Goal: Task Accomplishment & Management: Manage account settings

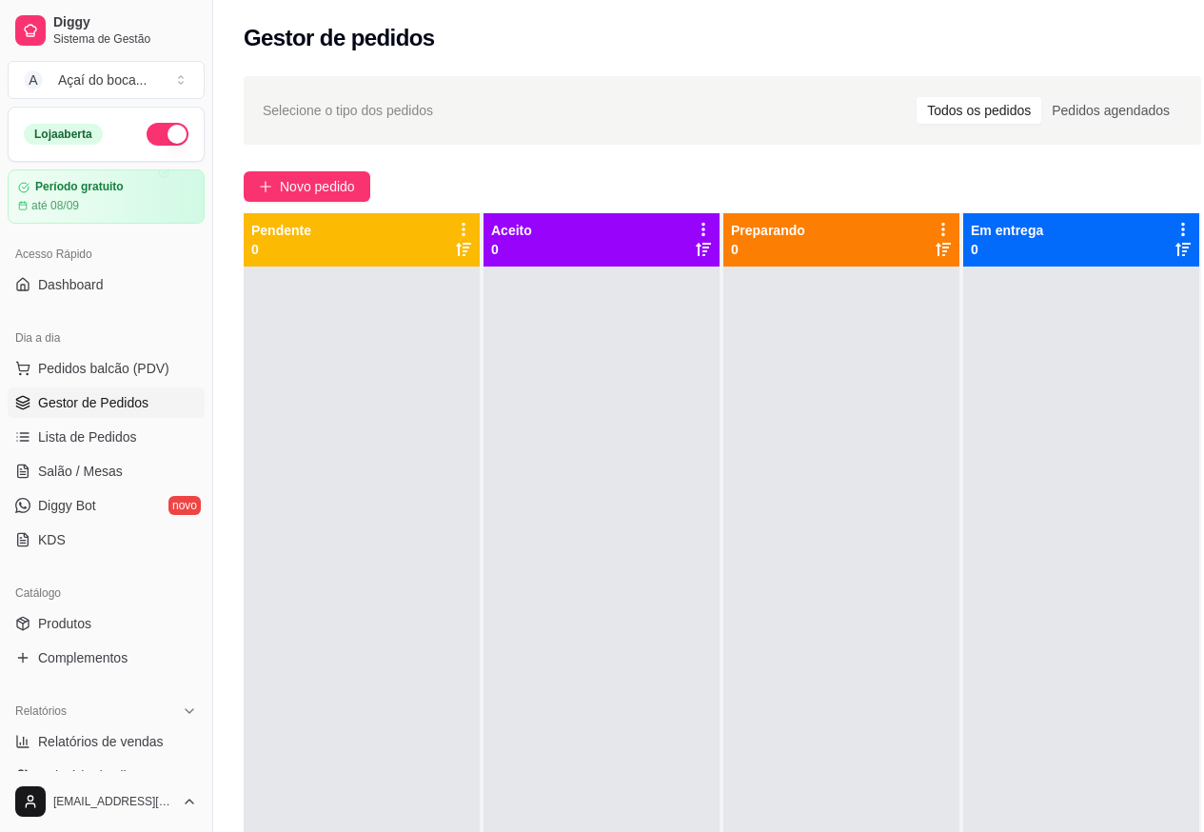
click at [597, 784] on div at bounding box center [602, 683] width 236 height 832
click at [116, 654] on span "Complementos" at bounding box center [82, 657] width 89 height 19
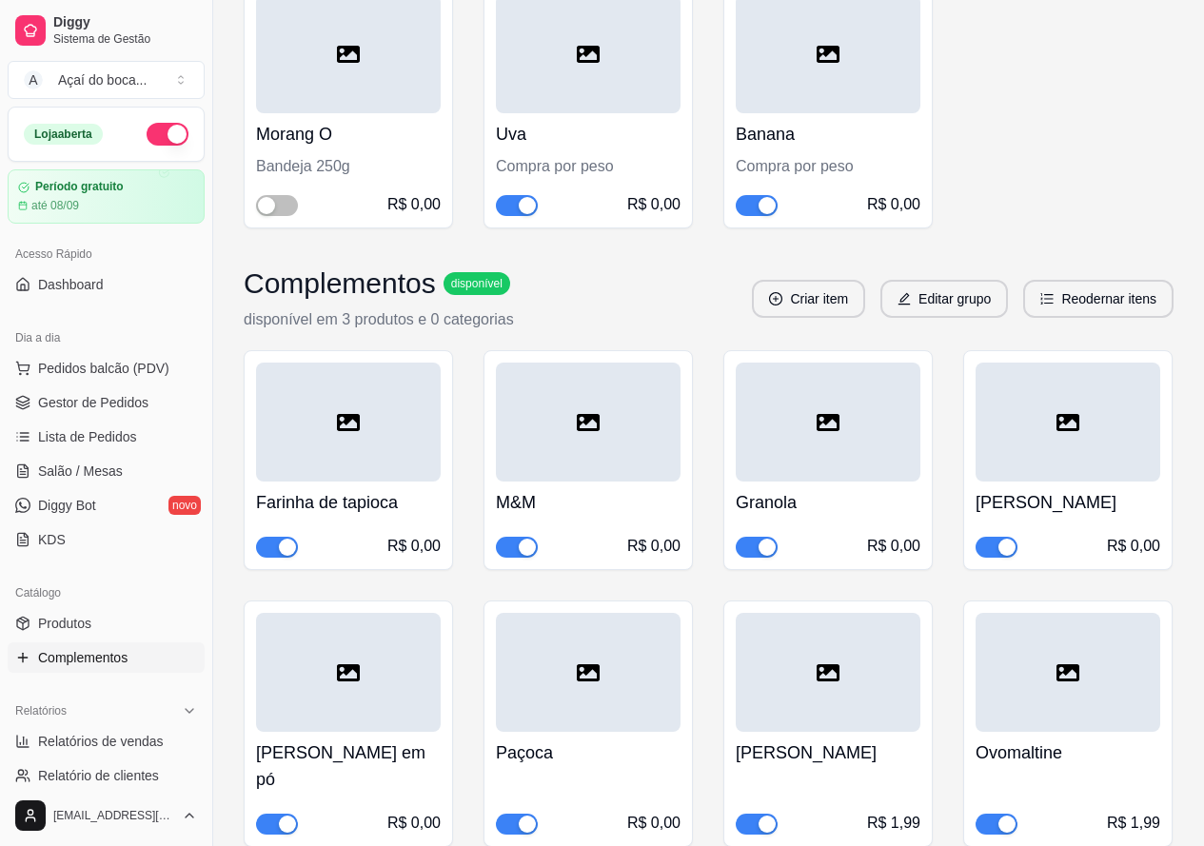
scroll to position [381, 0]
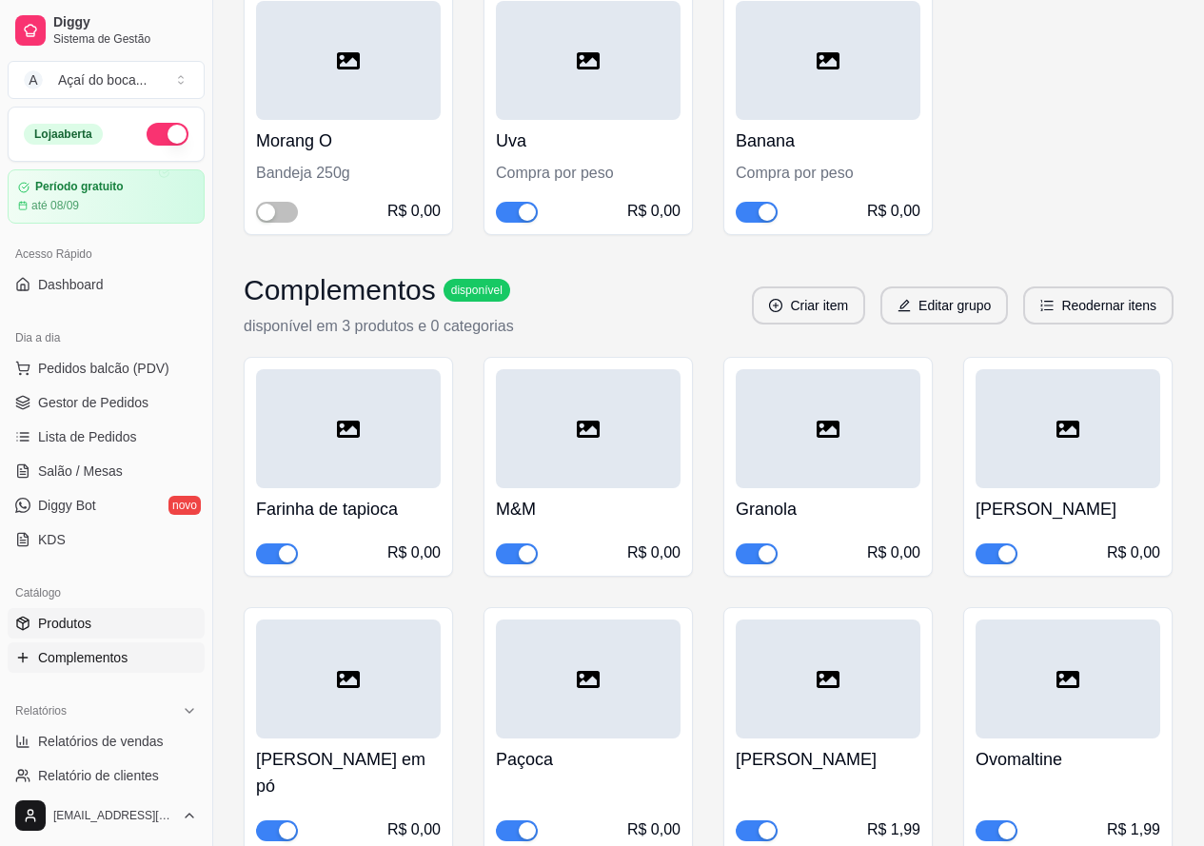
click at [128, 623] on link "Produtos" at bounding box center [106, 623] width 197 height 30
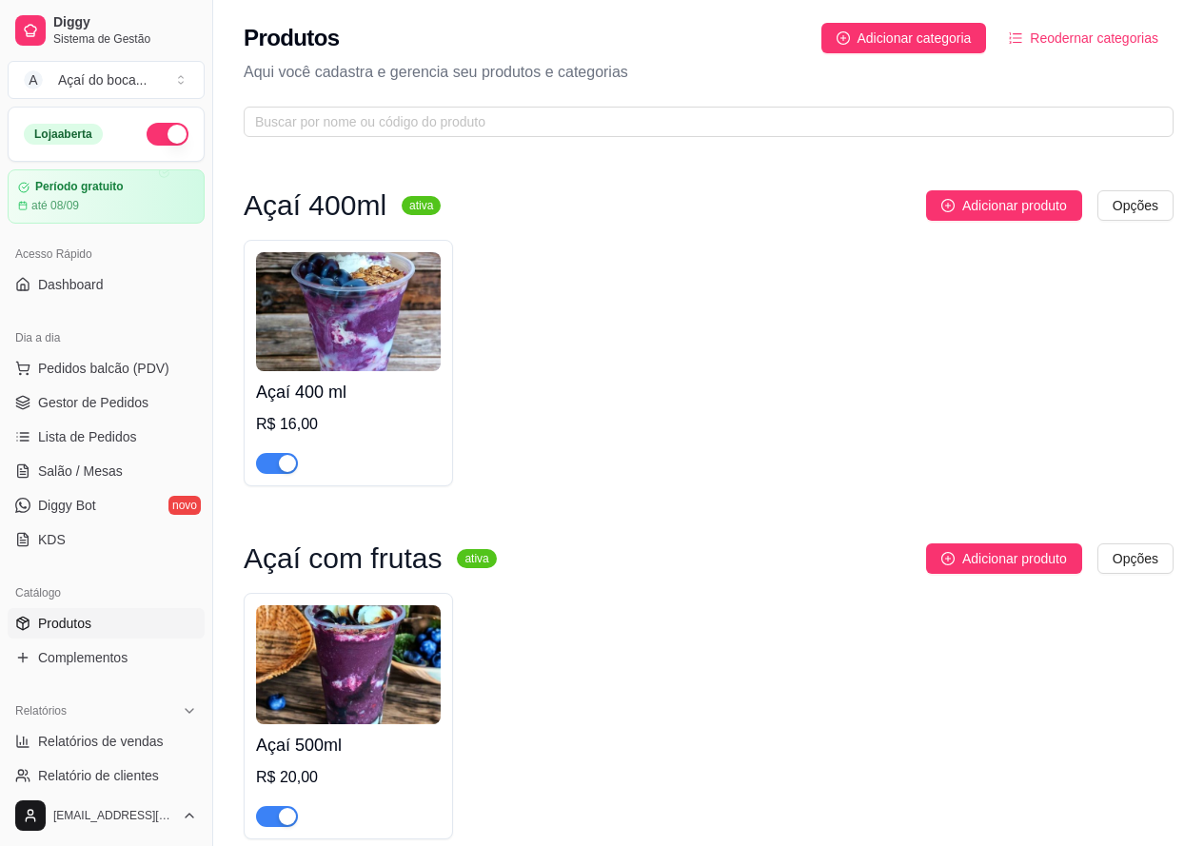
click at [364, 326] on img at bounding box center [348, 311] width 185 height 119
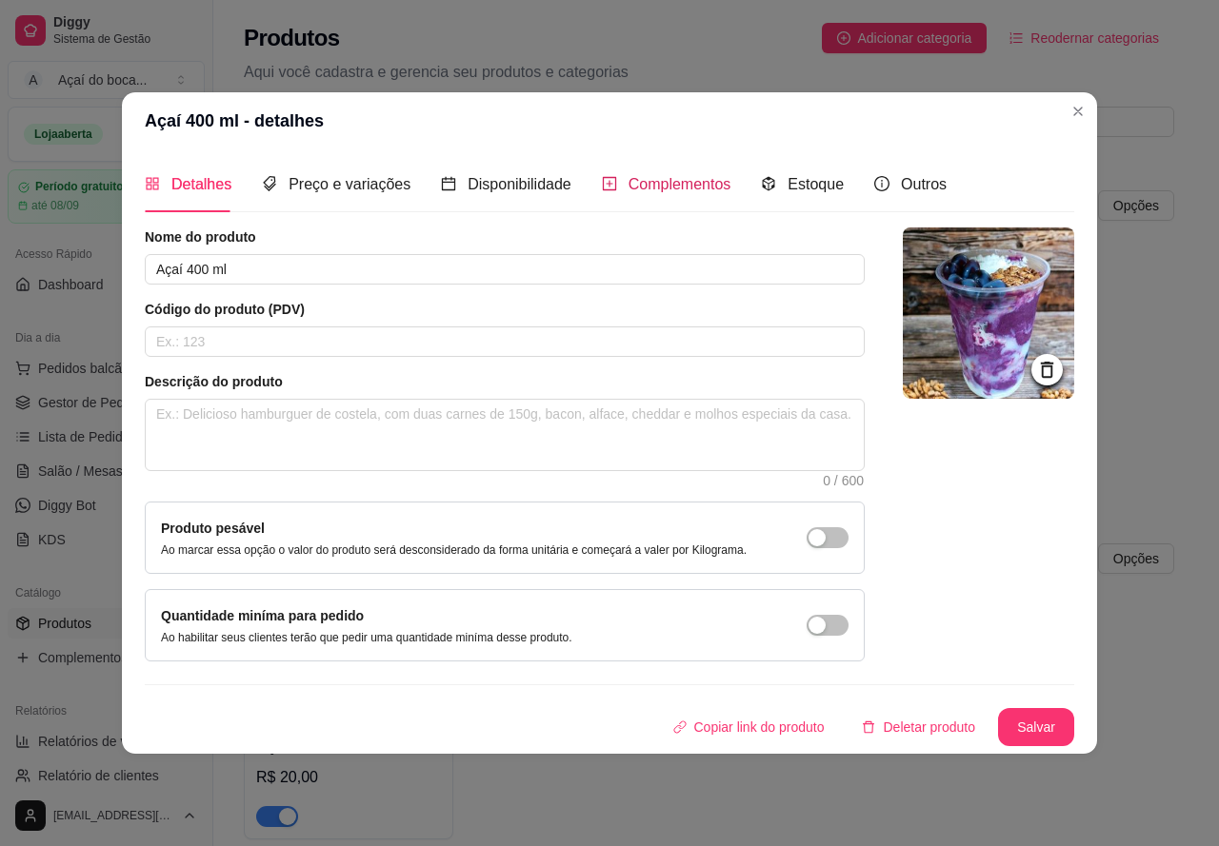
click at [652, 195] on div "Complementos" at bounding box center [666, 184] width 129 height 24
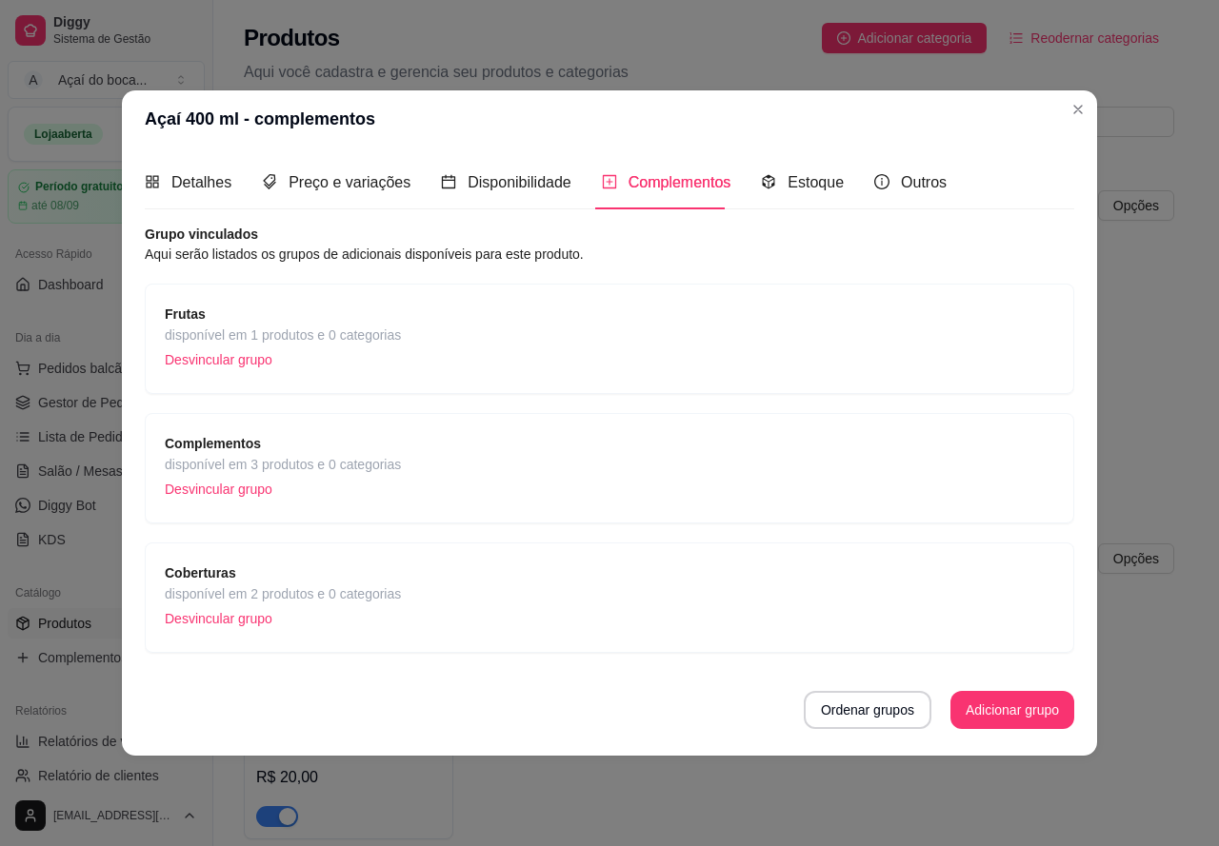
click at [455, 447] on div "Complementos disponível em 3 produtos e 0 categorias Desvincular grupo" at bounding box center [609, 468] width 889 height 70
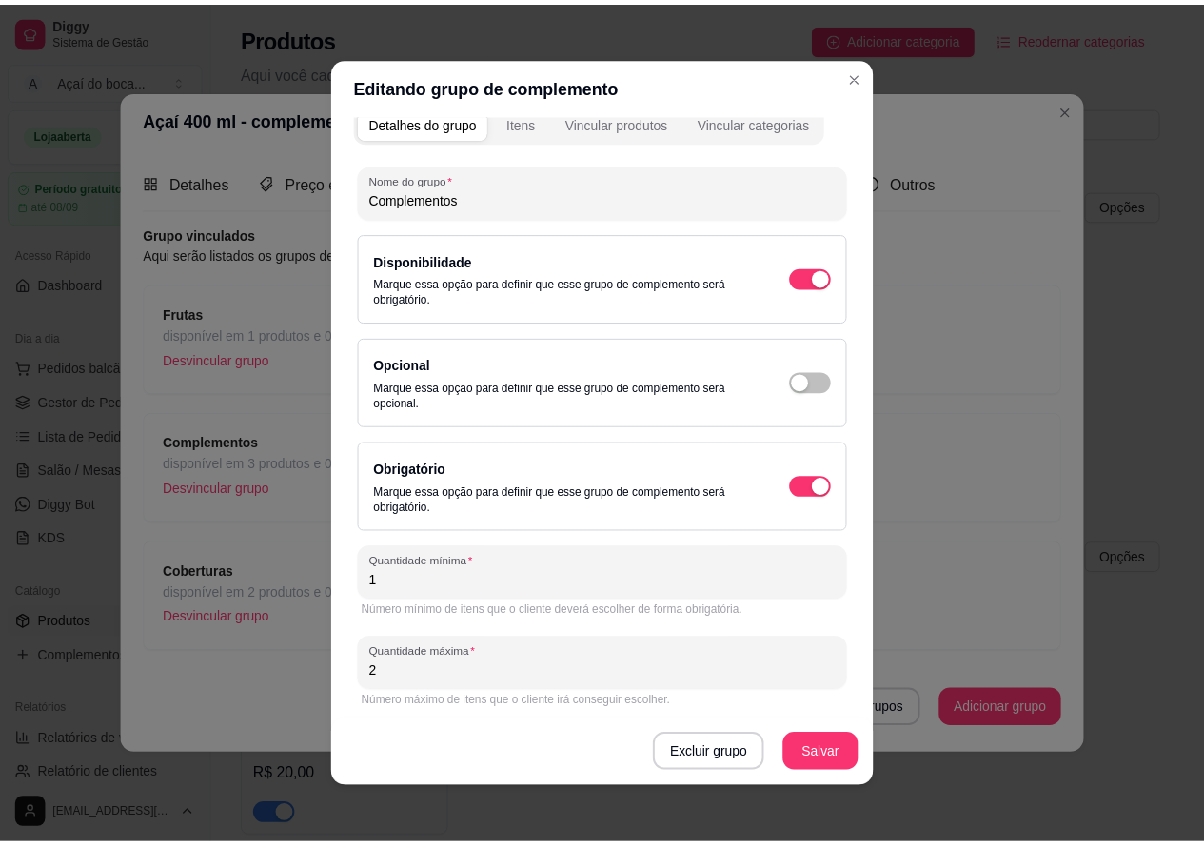
scroll to position [24, 0]
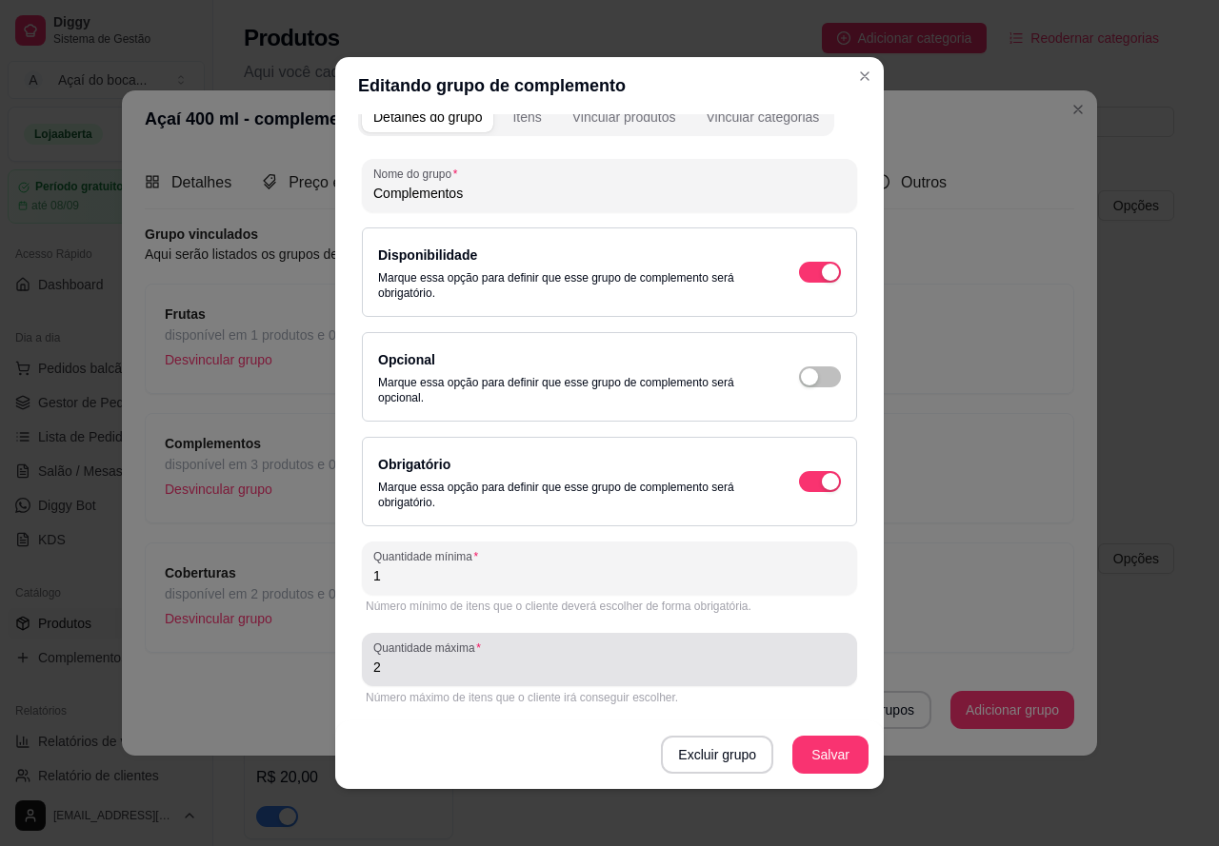
click at [511, 659] on input "2" at bounding box center [609, 667] width 472 height 19
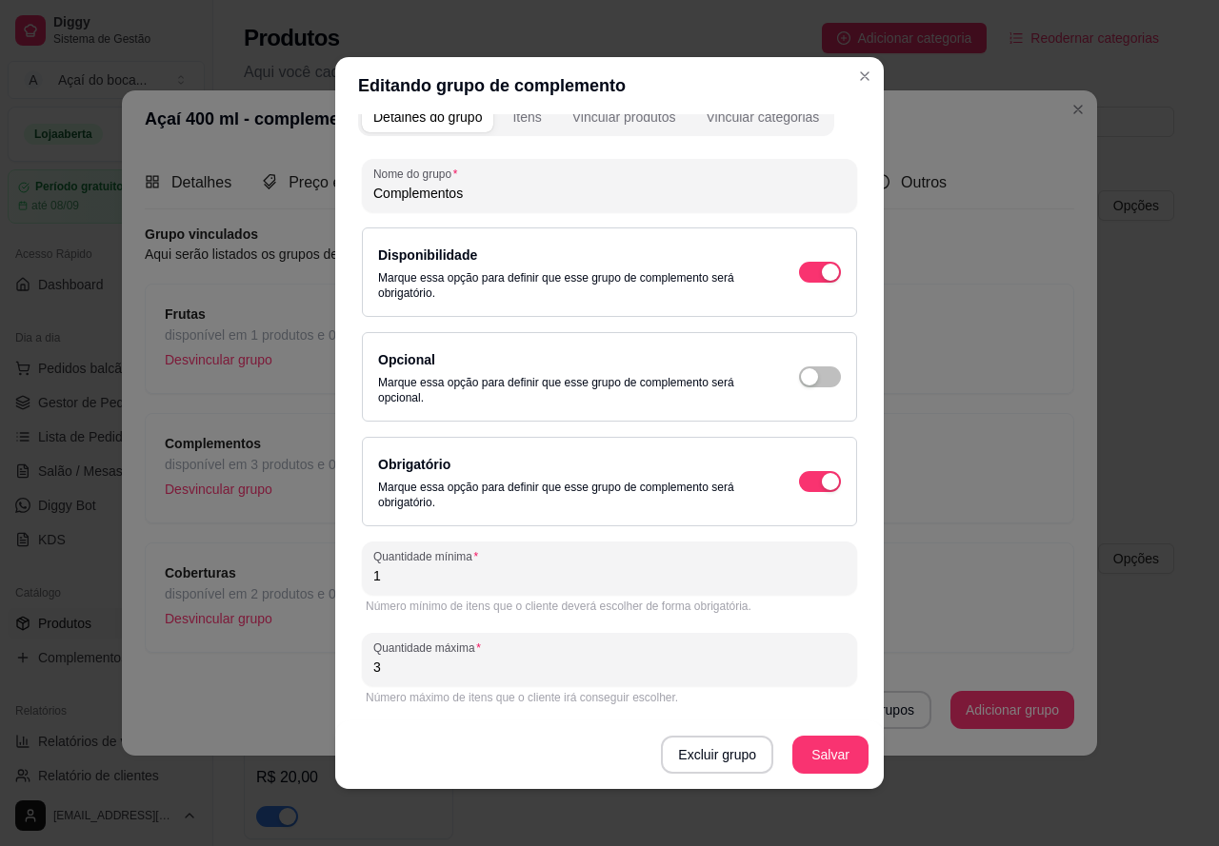
type input "3"
click at [842, 752] on button "Salvar" at bounding box center [830, 755] width 76 height 38
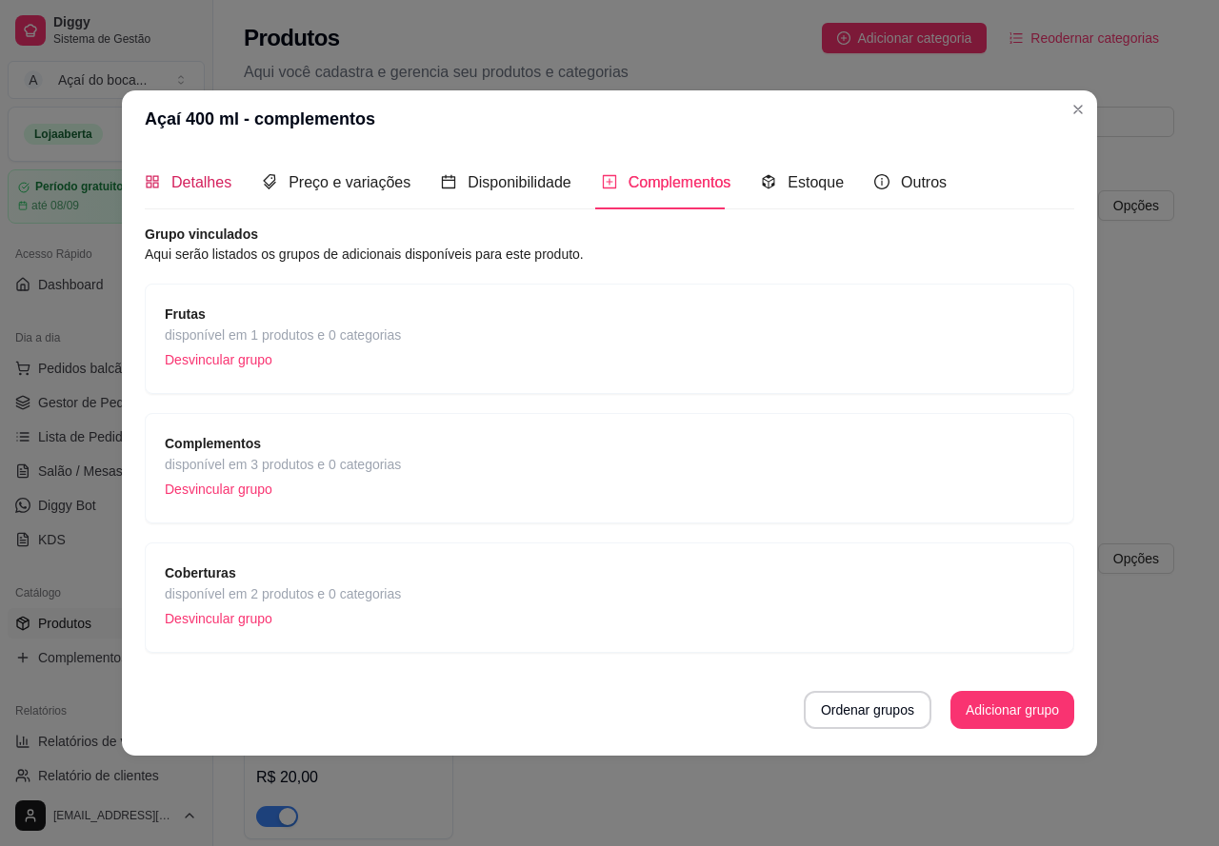
click at [167, 183] on div "Detalhes" at bounding box center [188, 182] width 87 height 24
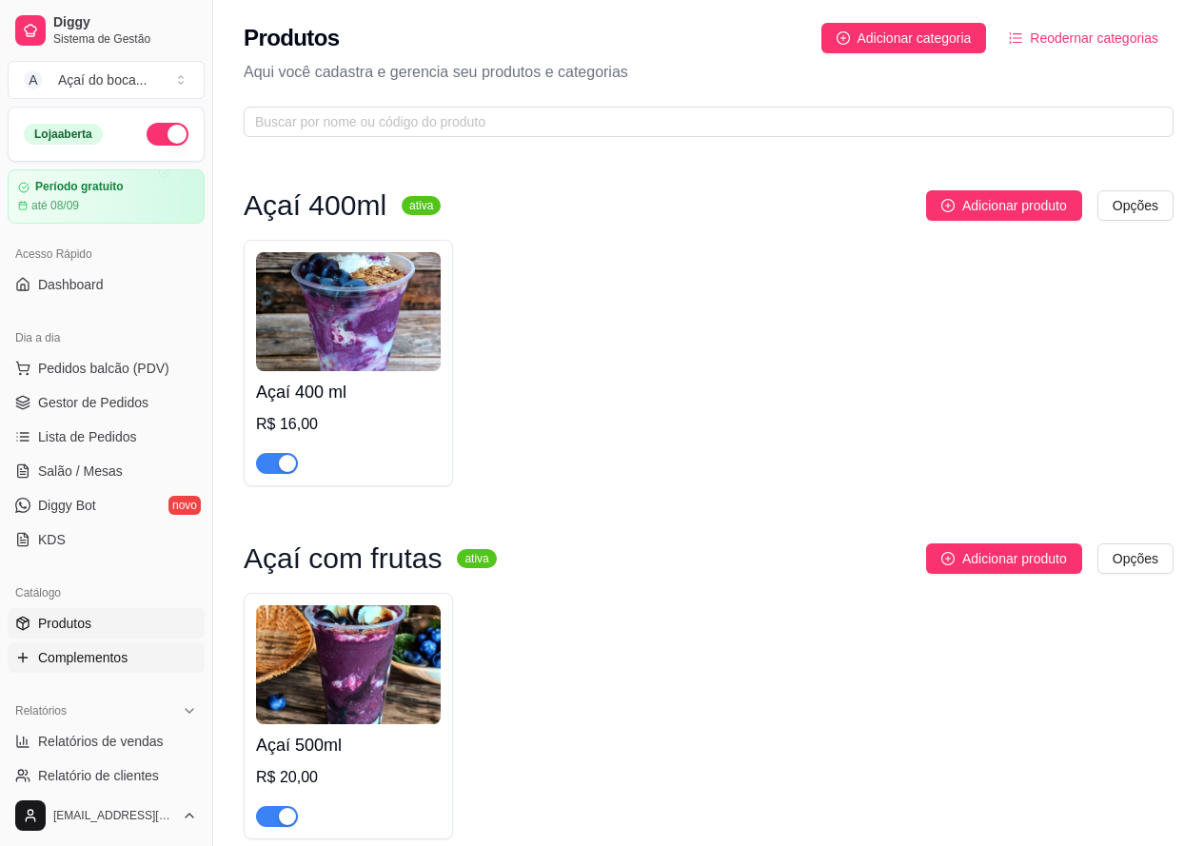
click at [69, 654] on span "Complementos" at bounding box center [82, 657] width 89 height 19
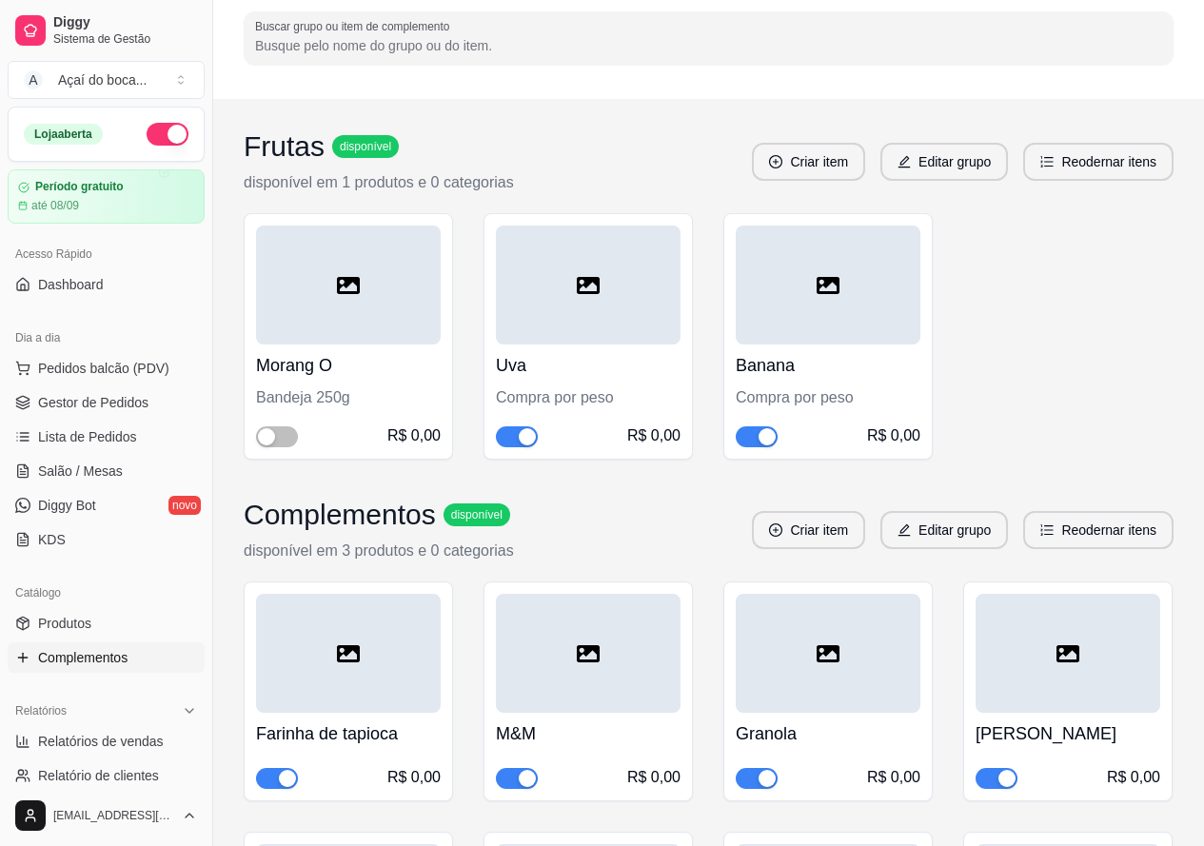
scroll to position [190, 0]
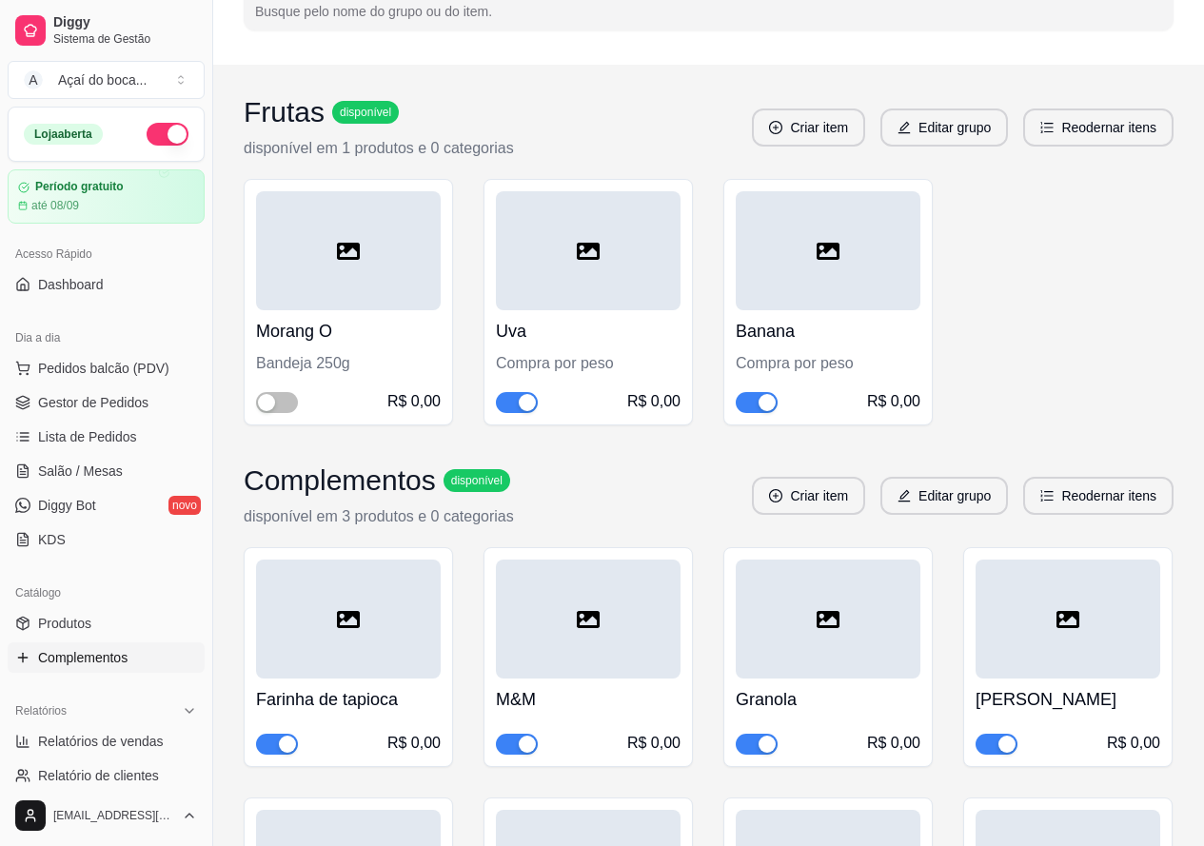
click at [364, 287] on div at bounding box center [348, 250] width 185 height 119
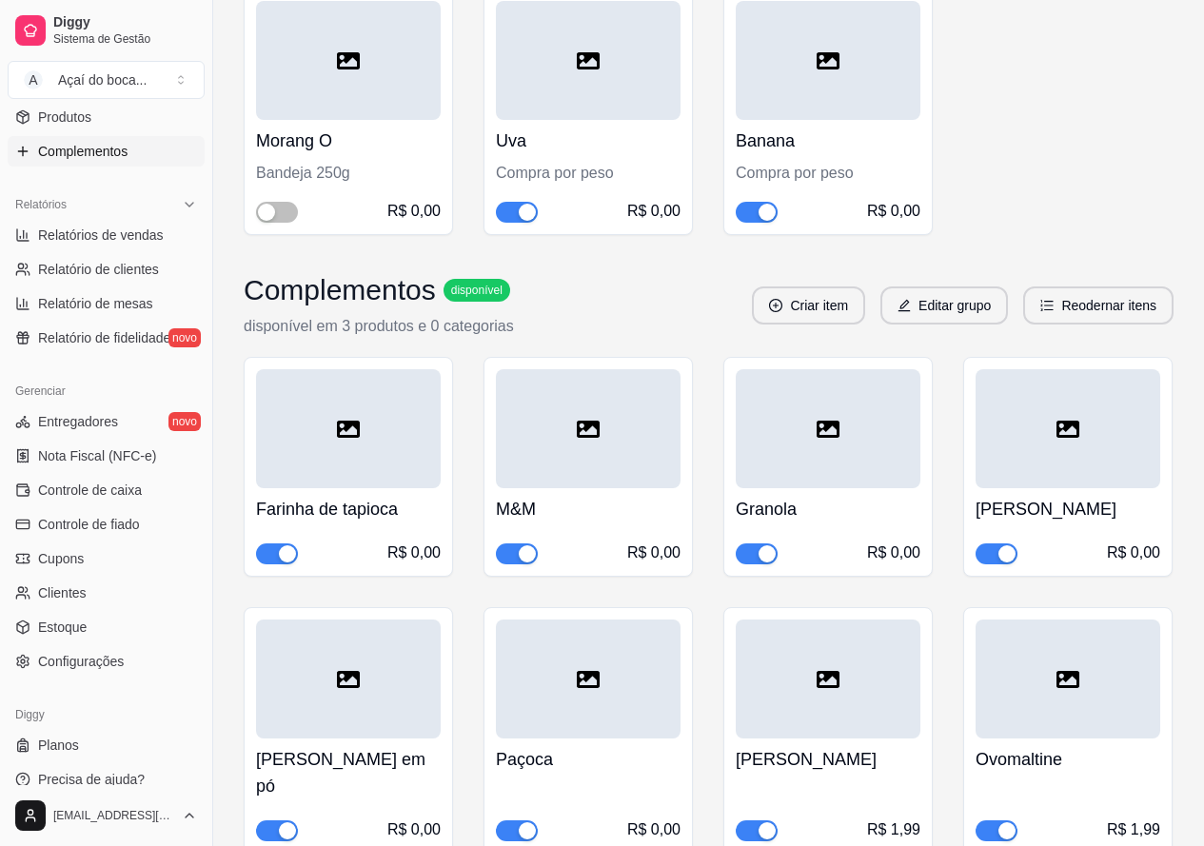
scroll to position [524, 0]
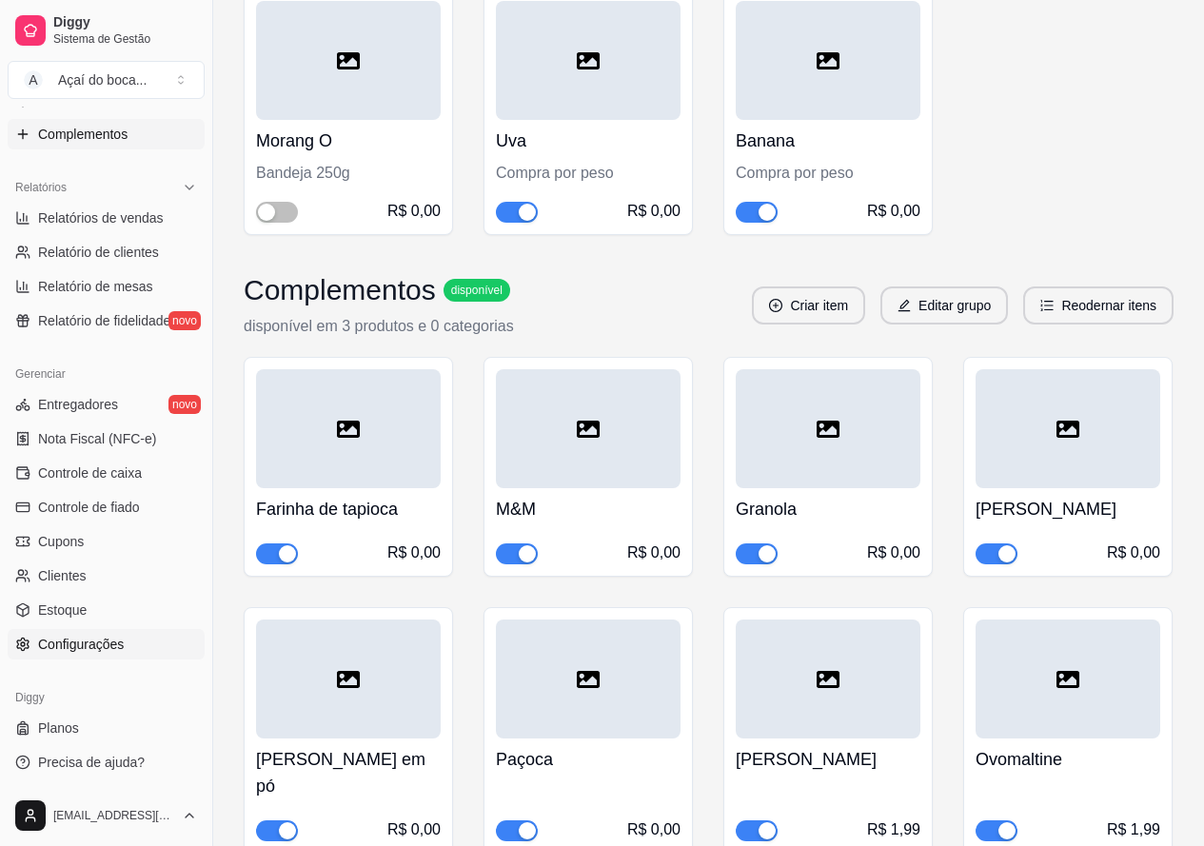
click at [70, 643] on span "Configurações" at bounding box center [81, 644] width 86 height 19
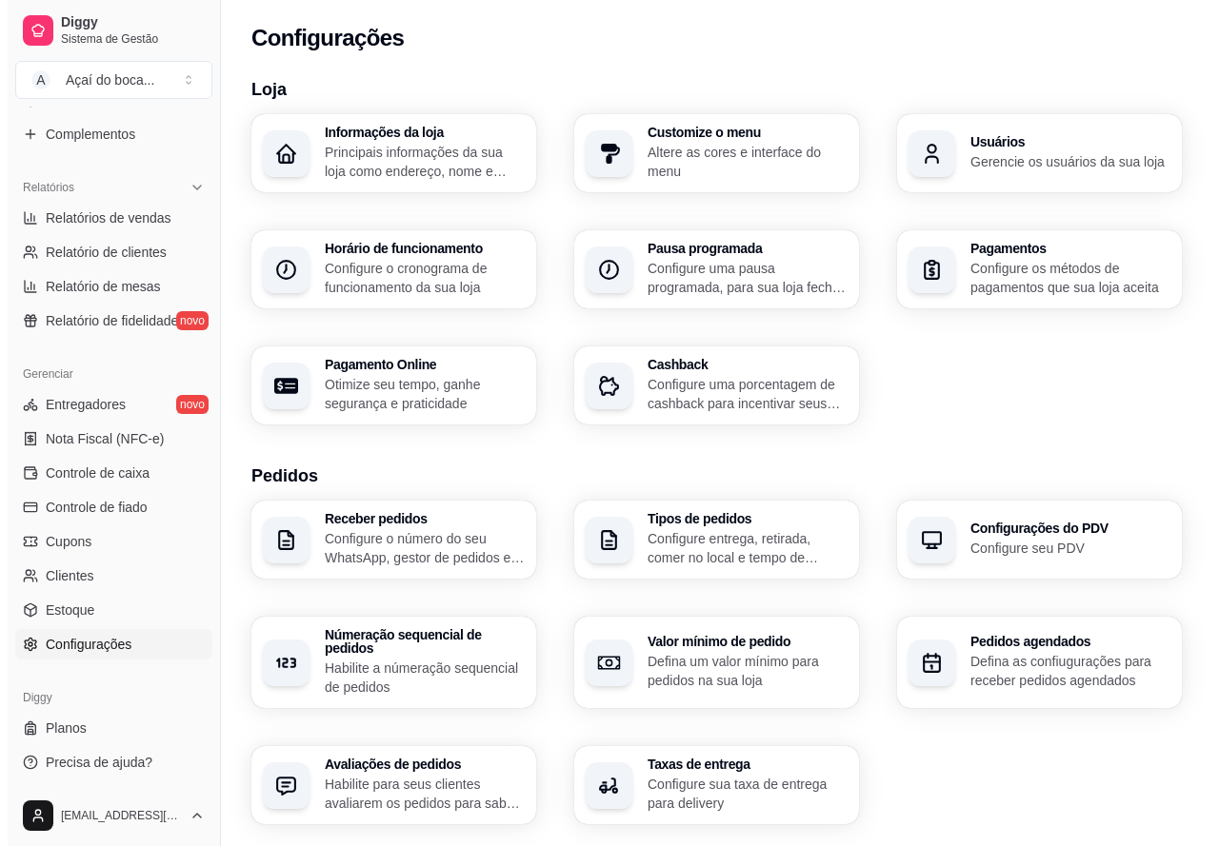
scroll to position [95, 0]
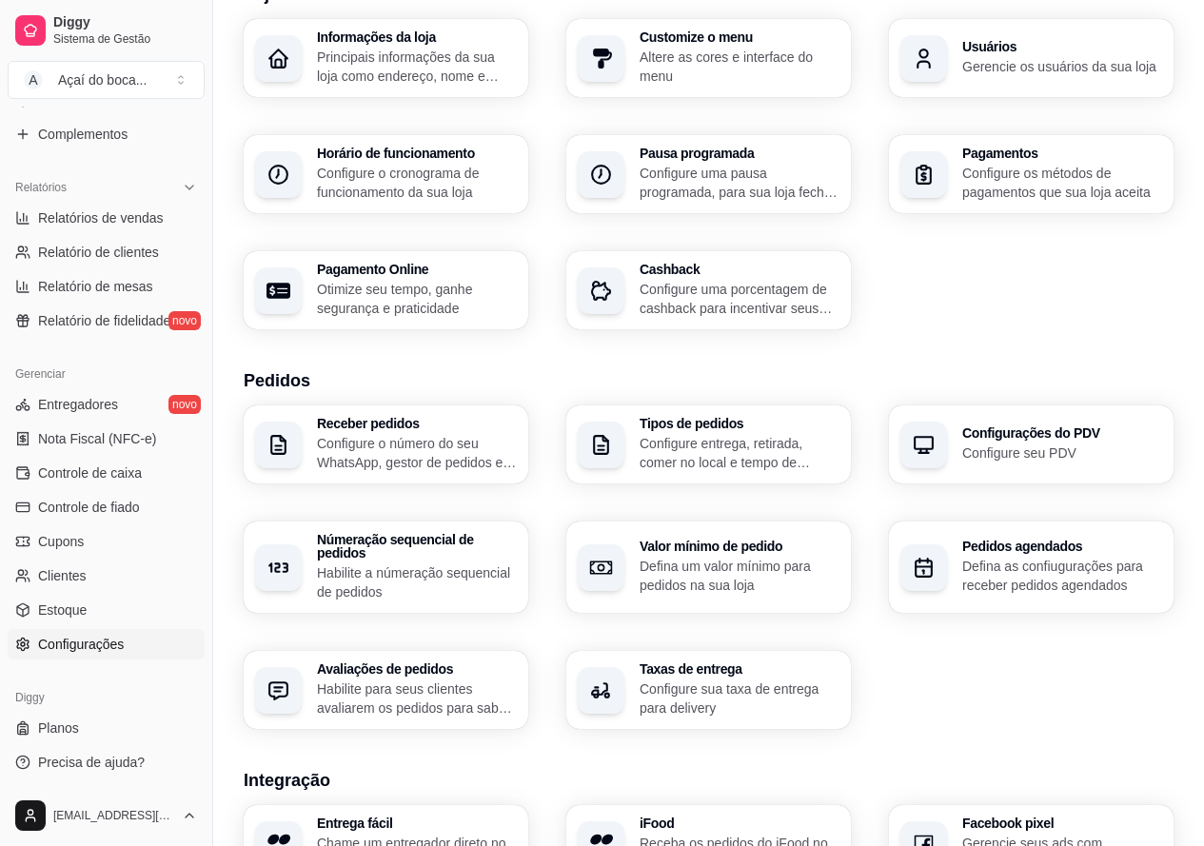
click at [386, 309] on p "Otimize seu tempo, ganhe segurança e praticidade" at bounding box center [417, 299] width 200 height 38
select select "4.98"
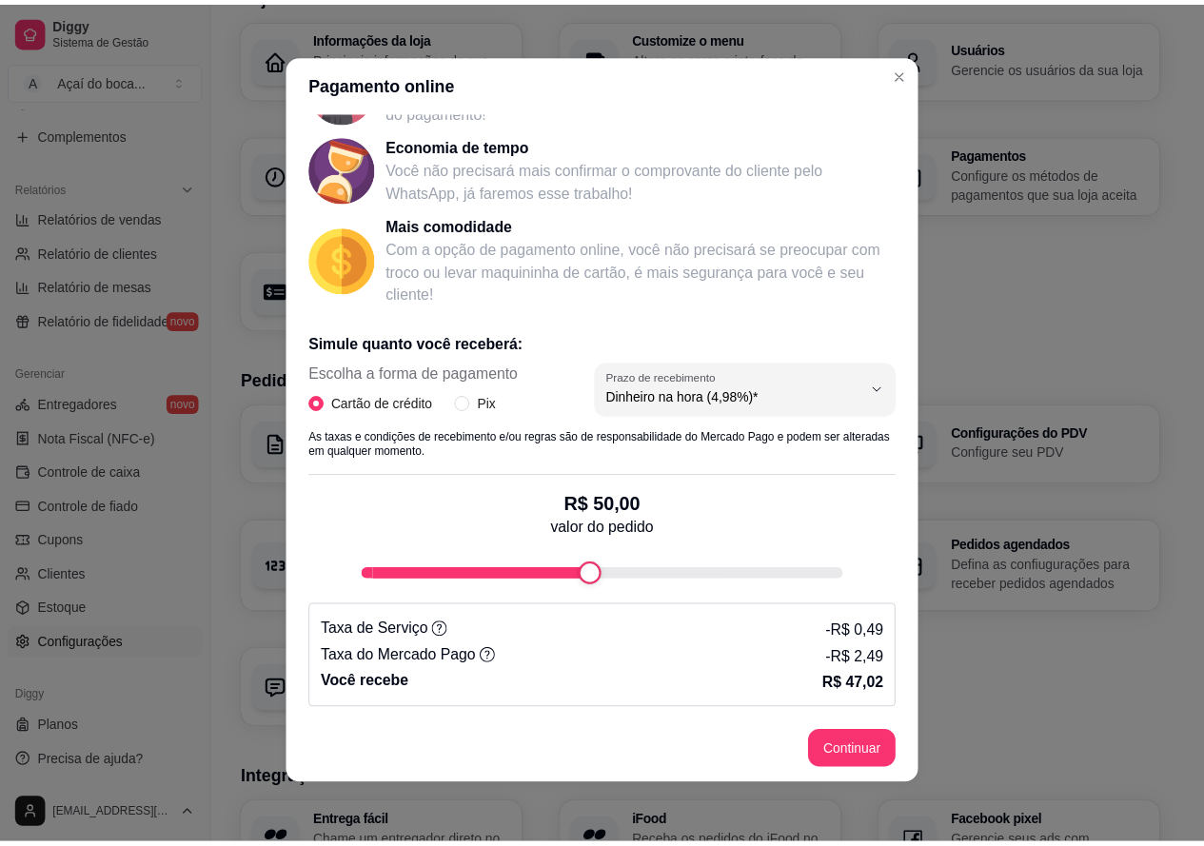
scroll to position [4, 0]
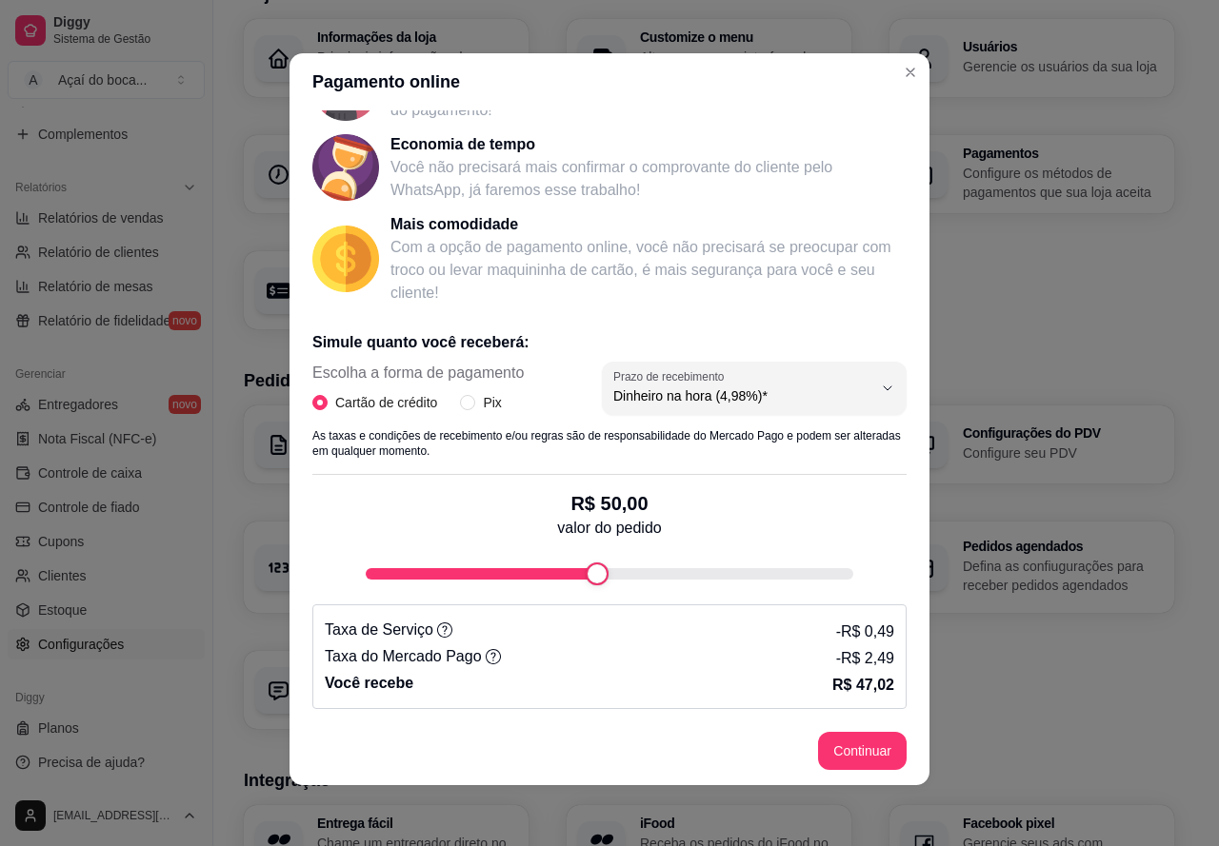
click at [486, 656] on icon at bounding box center [493, 656] width 15 height 15
click at [467, 407] on input "Pix" at bounding box center [467, 402] width 15 height 15
radio input "true"
radio input "false"
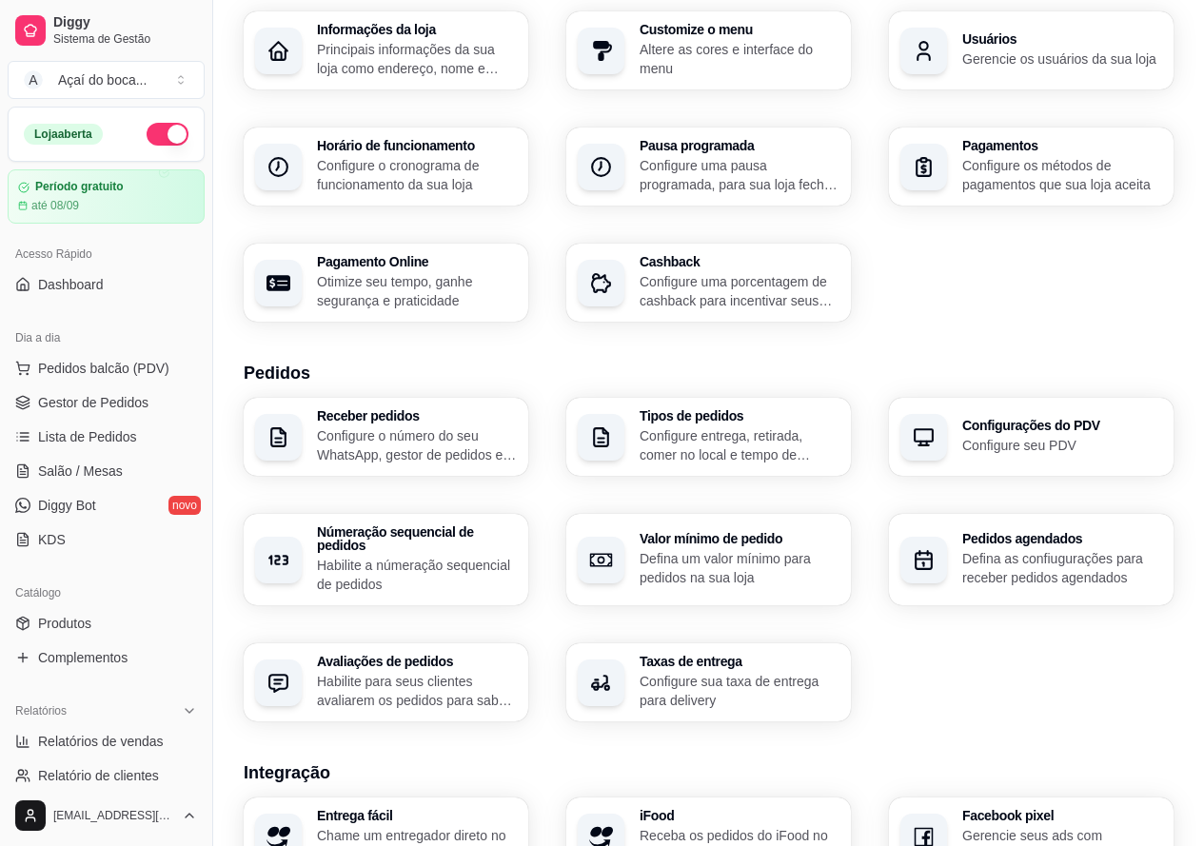
scroll to position [95, 0]
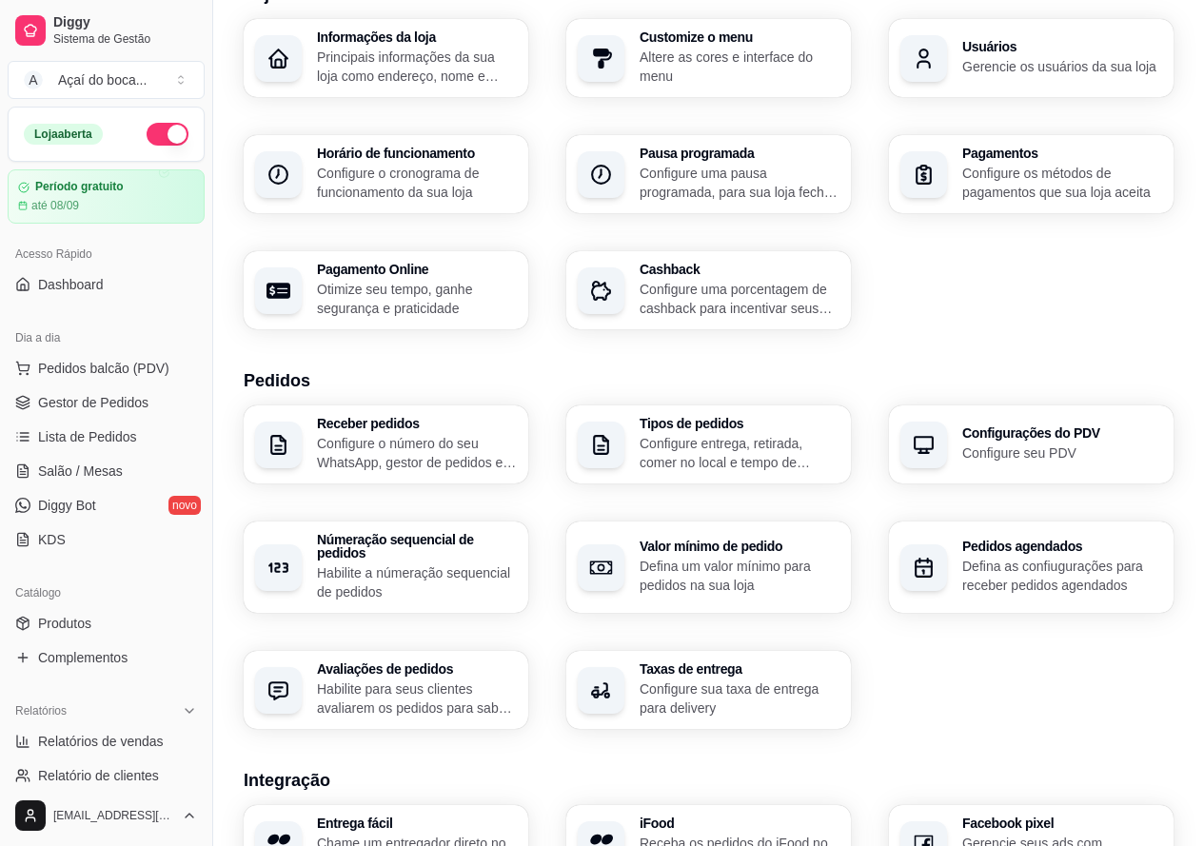
click at [713, 573] on p "Defina um valor mínimo para pedidos na sua loja" at bounding box center [740, 576] width 200 height 38
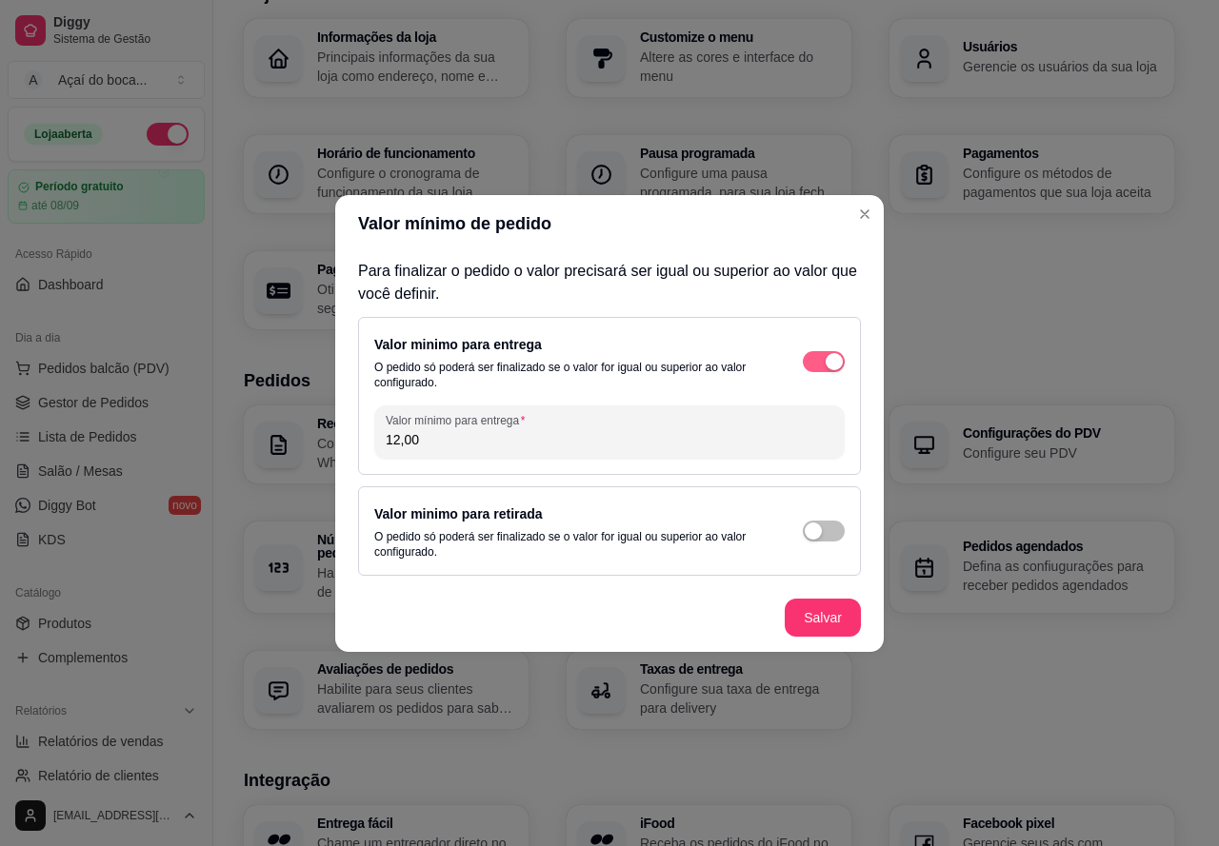
click at [835, 358] on div "button" at bounding box center [833, 361] width 17 height 17
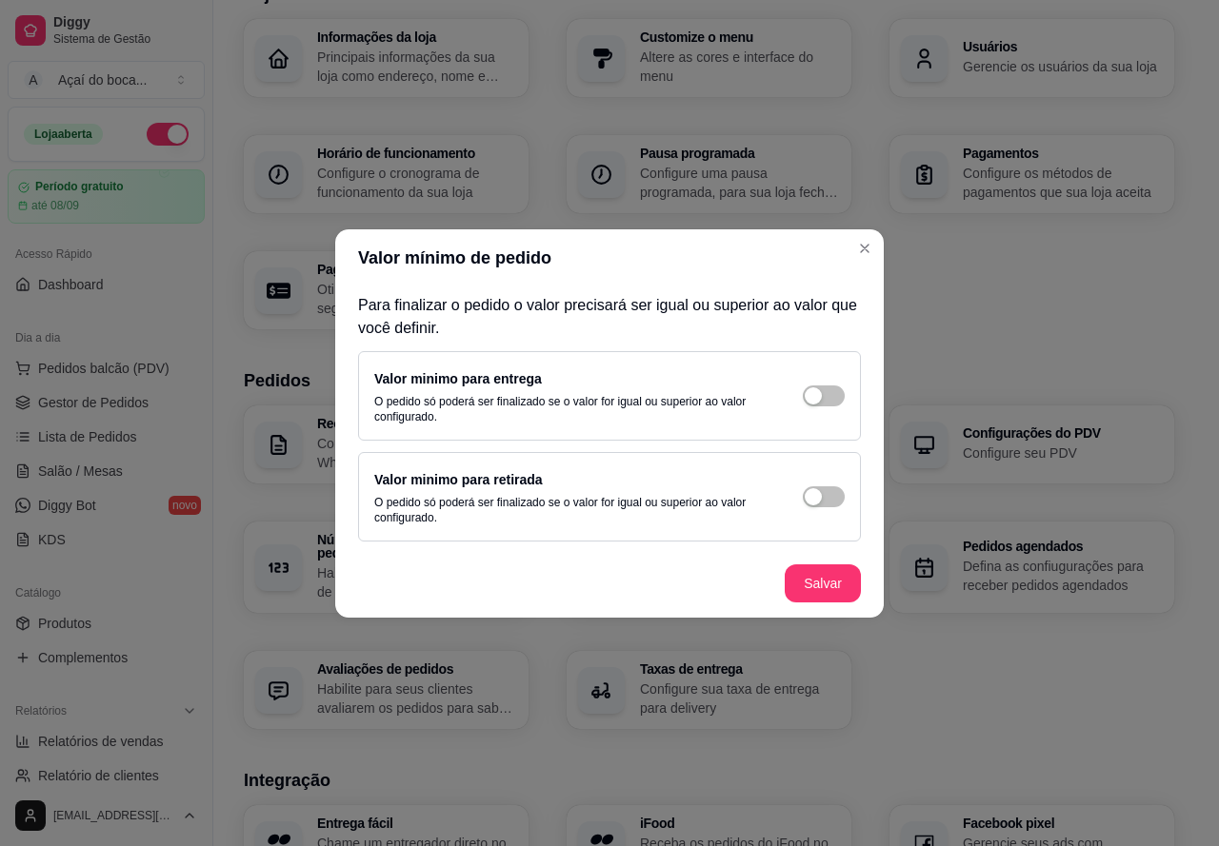
click at [835, 559] on footer "Salvar" at bounding box center [609, 583] width 548 height 69
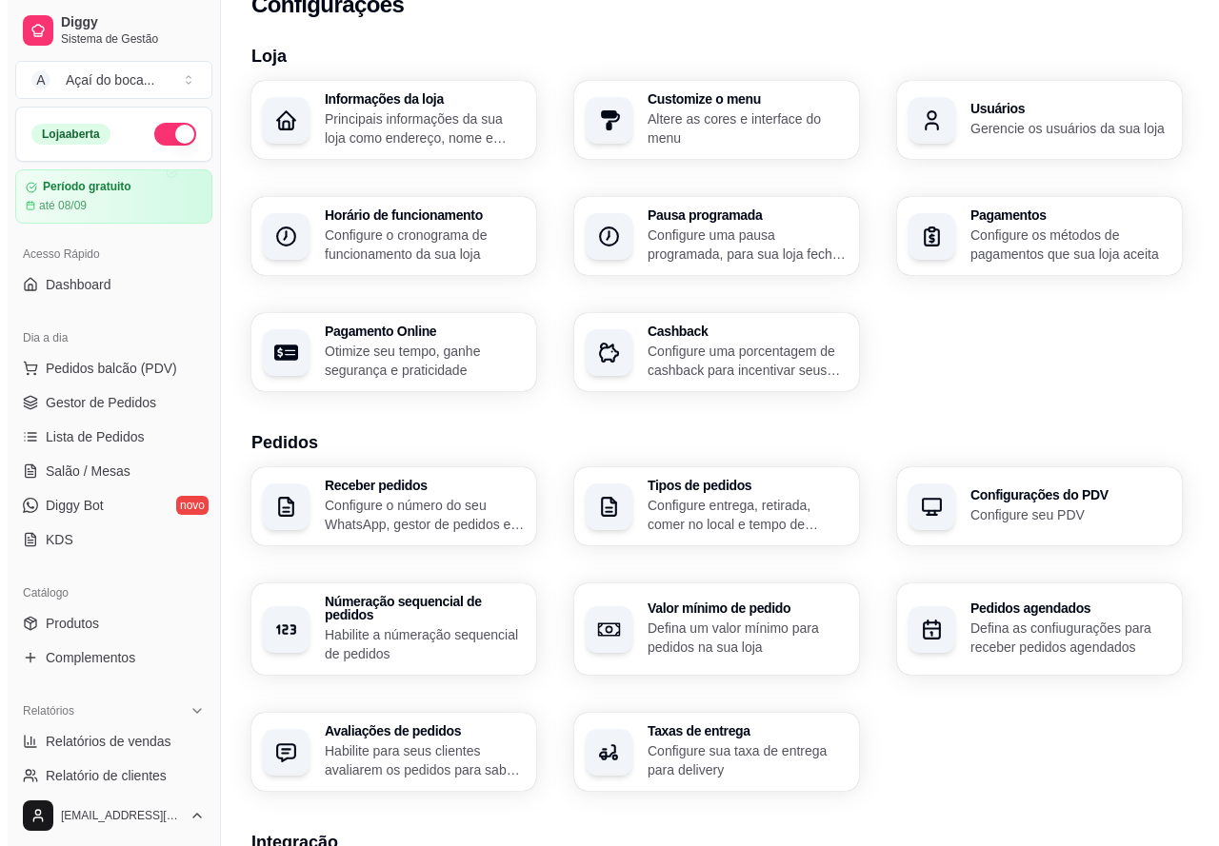
scroll to position [0, 0]
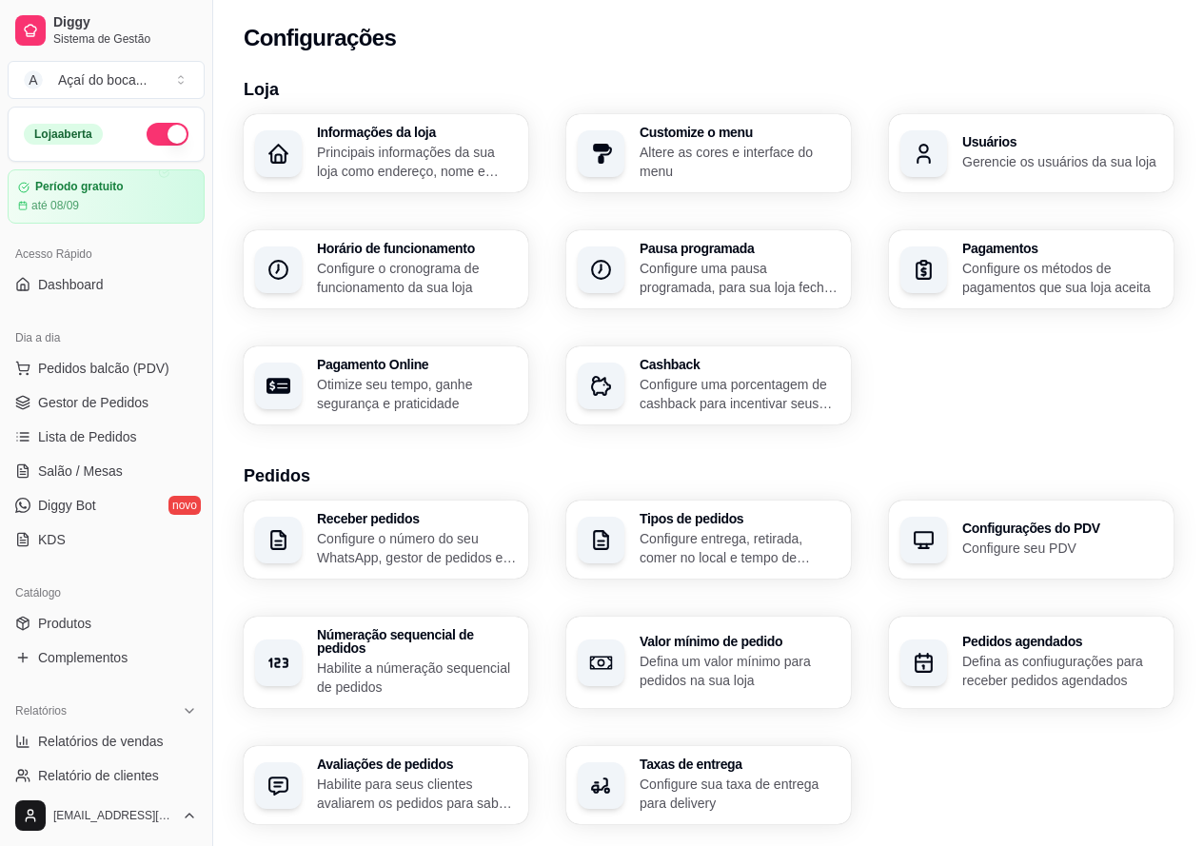
click at [685, 401] on p "Configure uma porcentagem de cashback para incentivar seus clientes a comprarem…" at bounding box center [740, 394] width 200 height 38
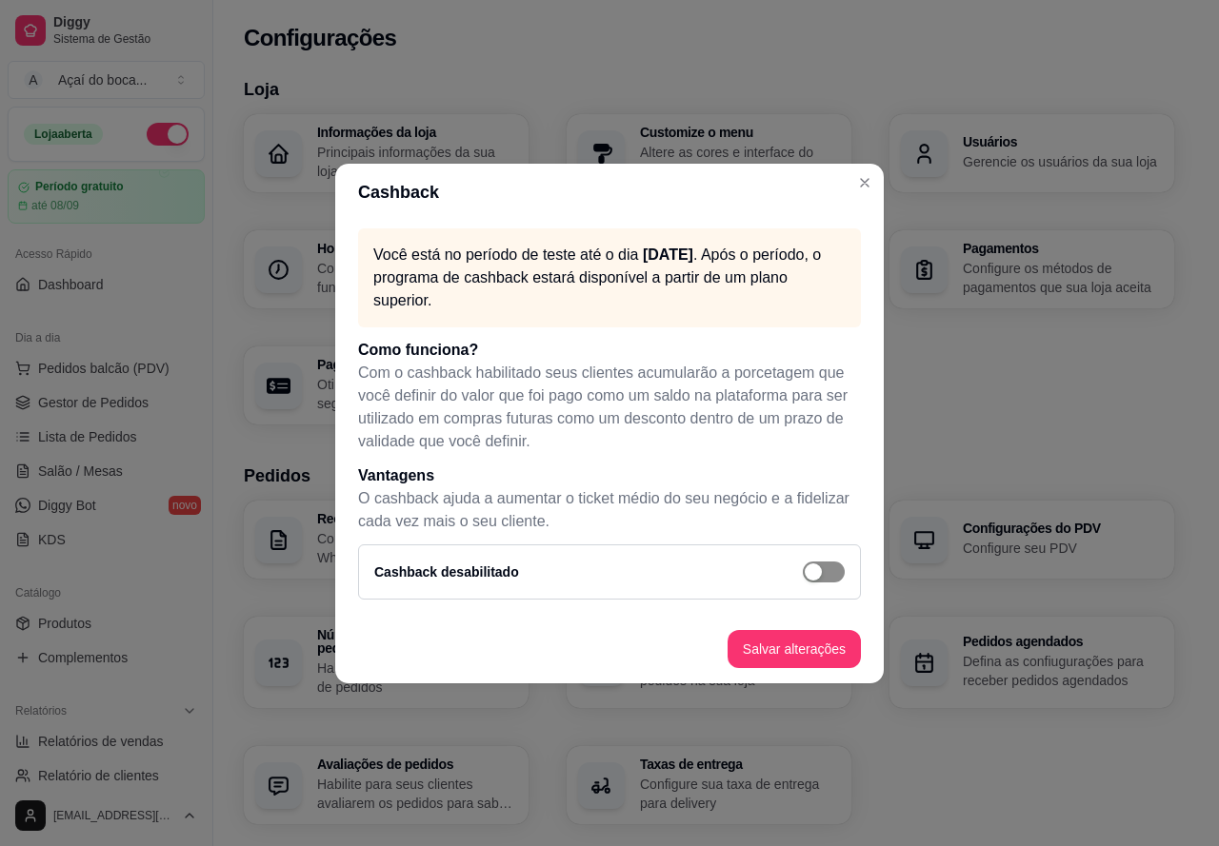
click at [810, 570] on div "button" at bounding box center [812, 572] width 17 height 17
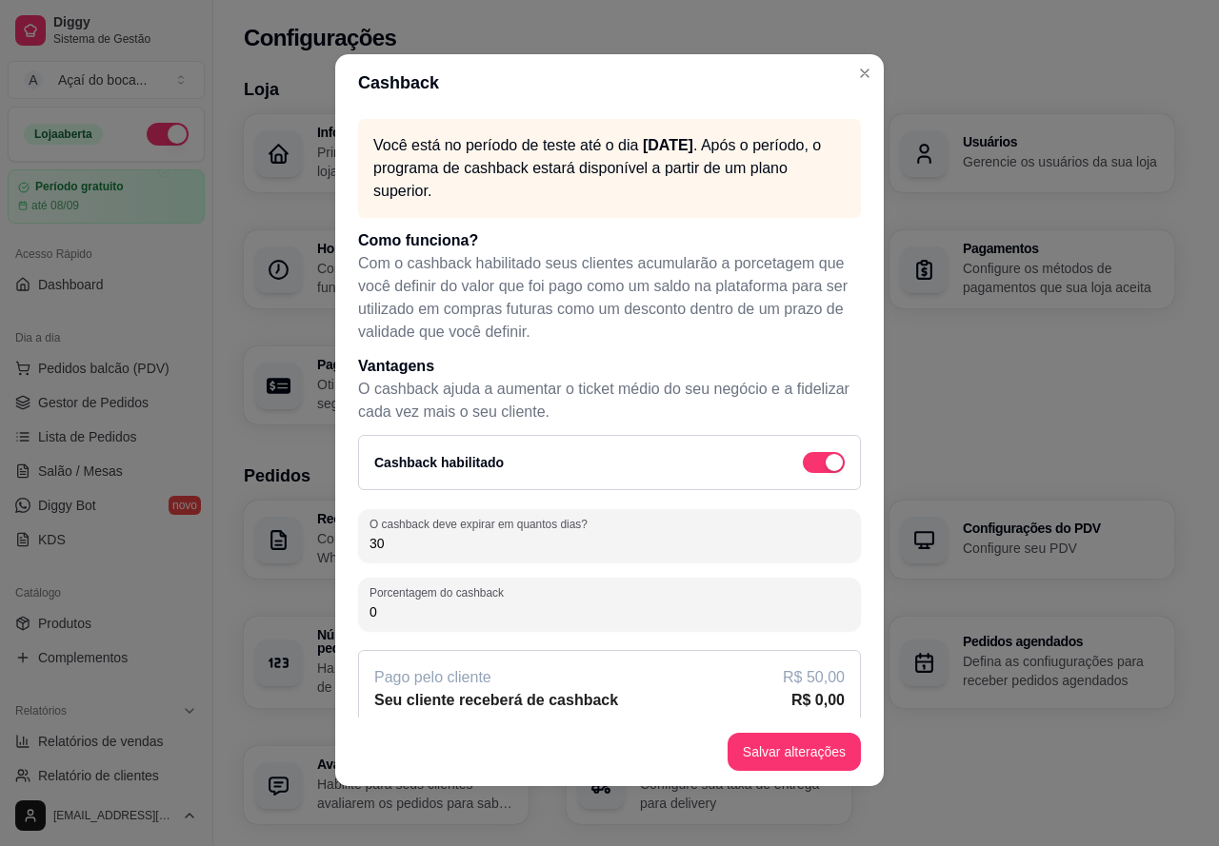
scroll to position [4, 0]
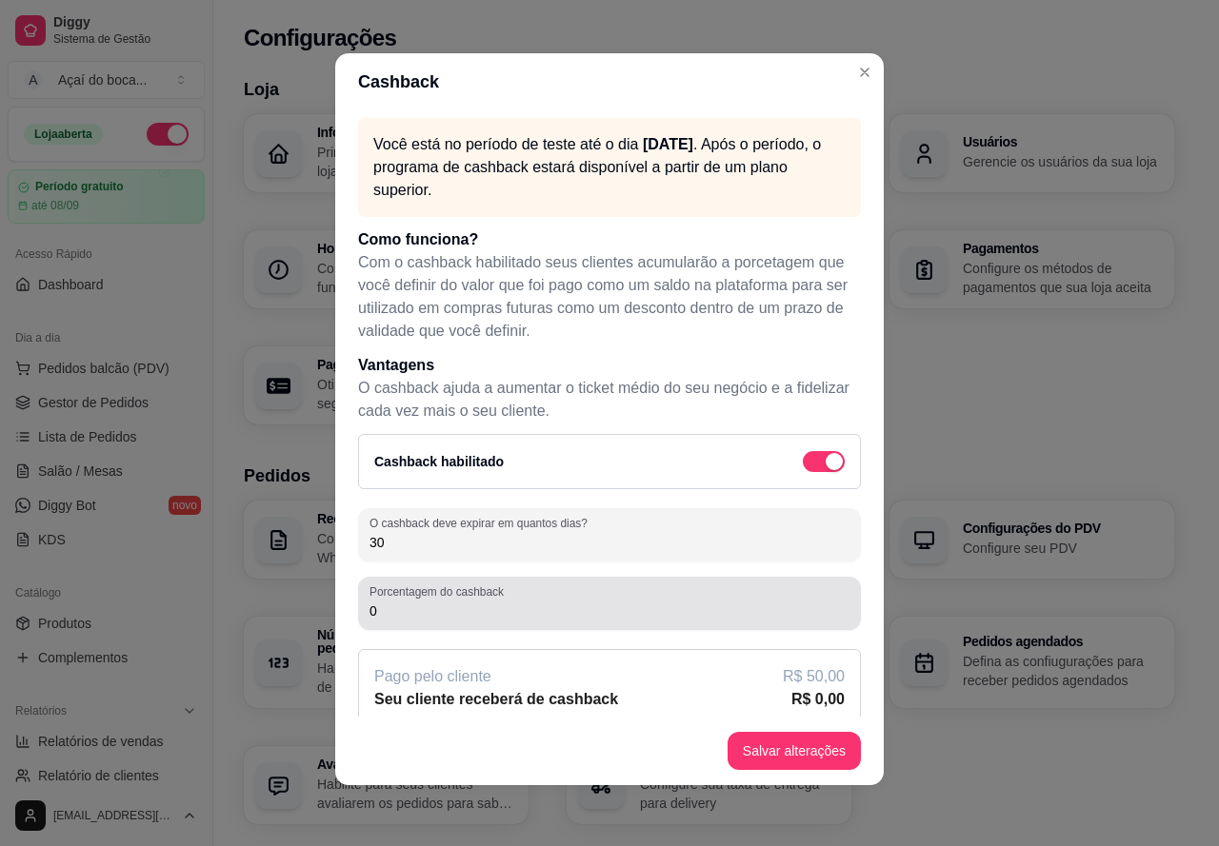
click at [409, 620] on input "0" at bounding box center [609, 611] width 480 height 19
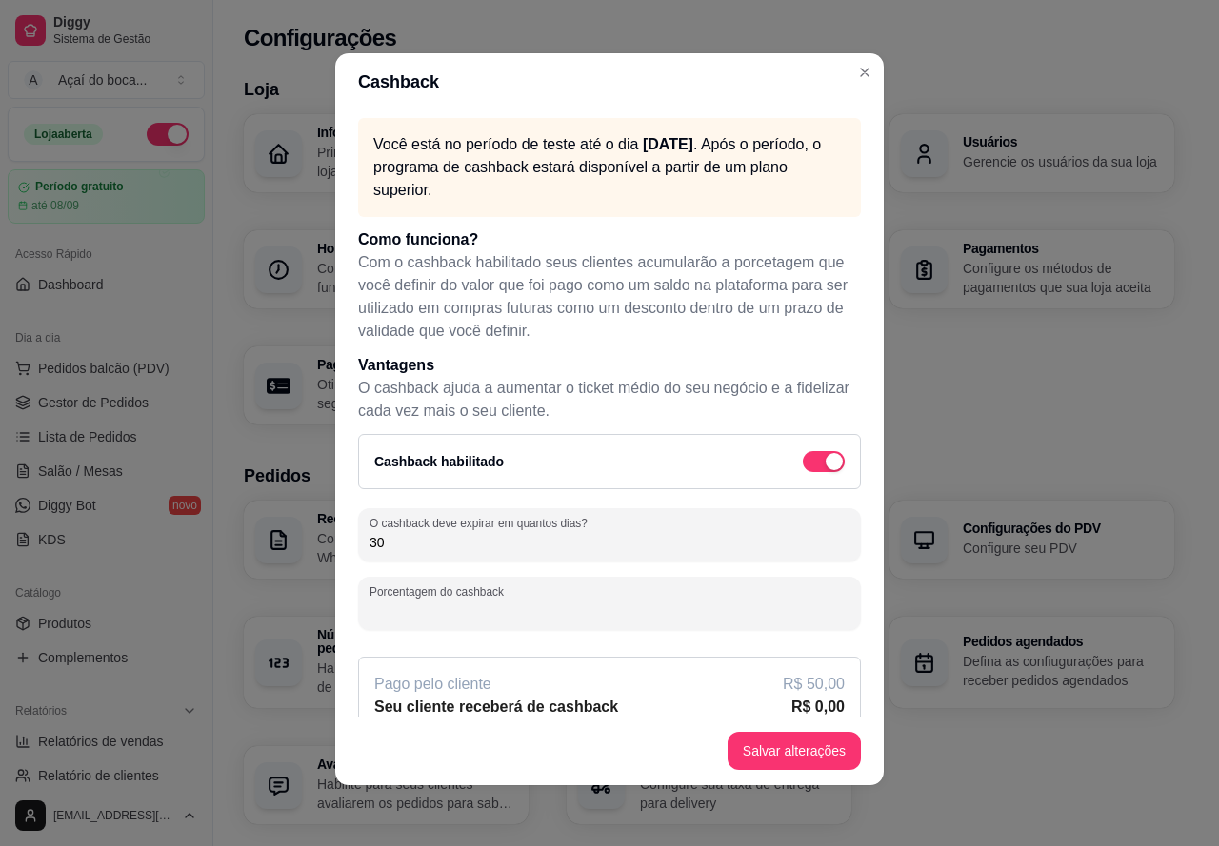
type input "5"
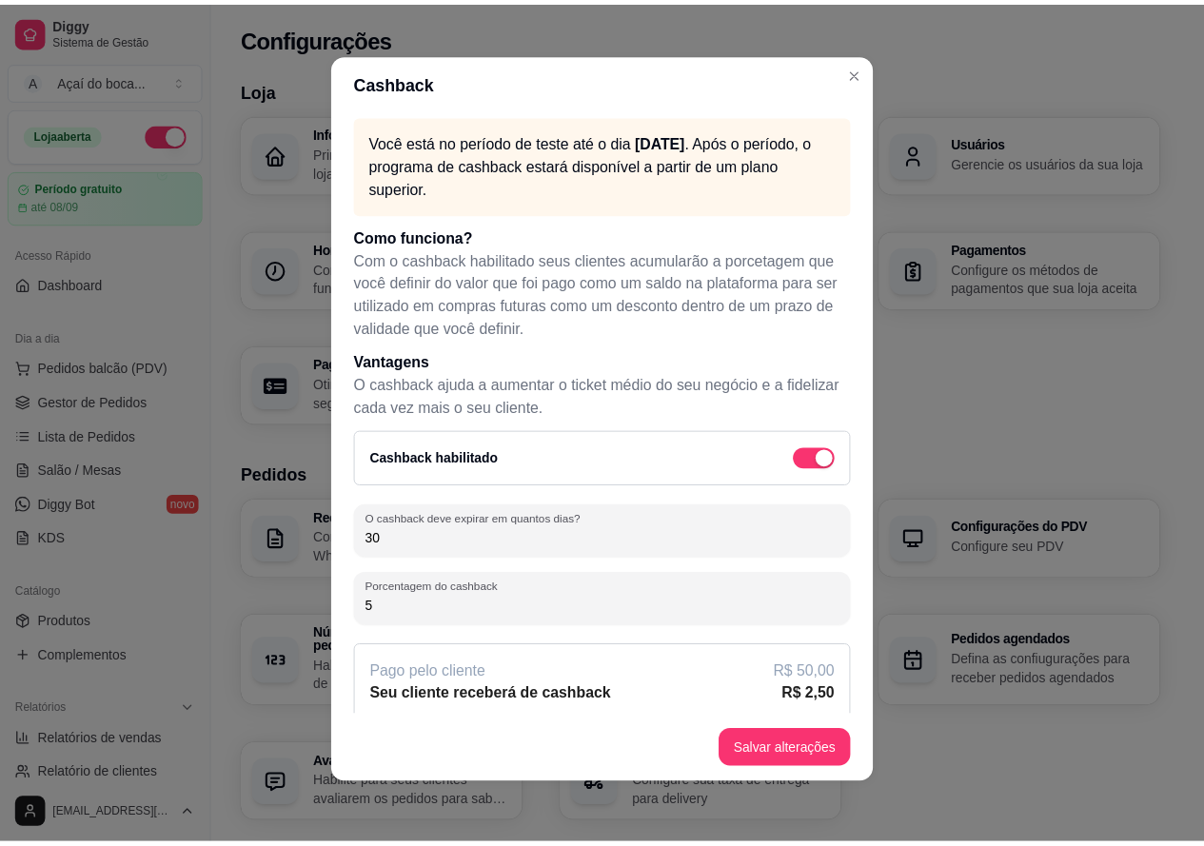
scroll to position [0, 0]
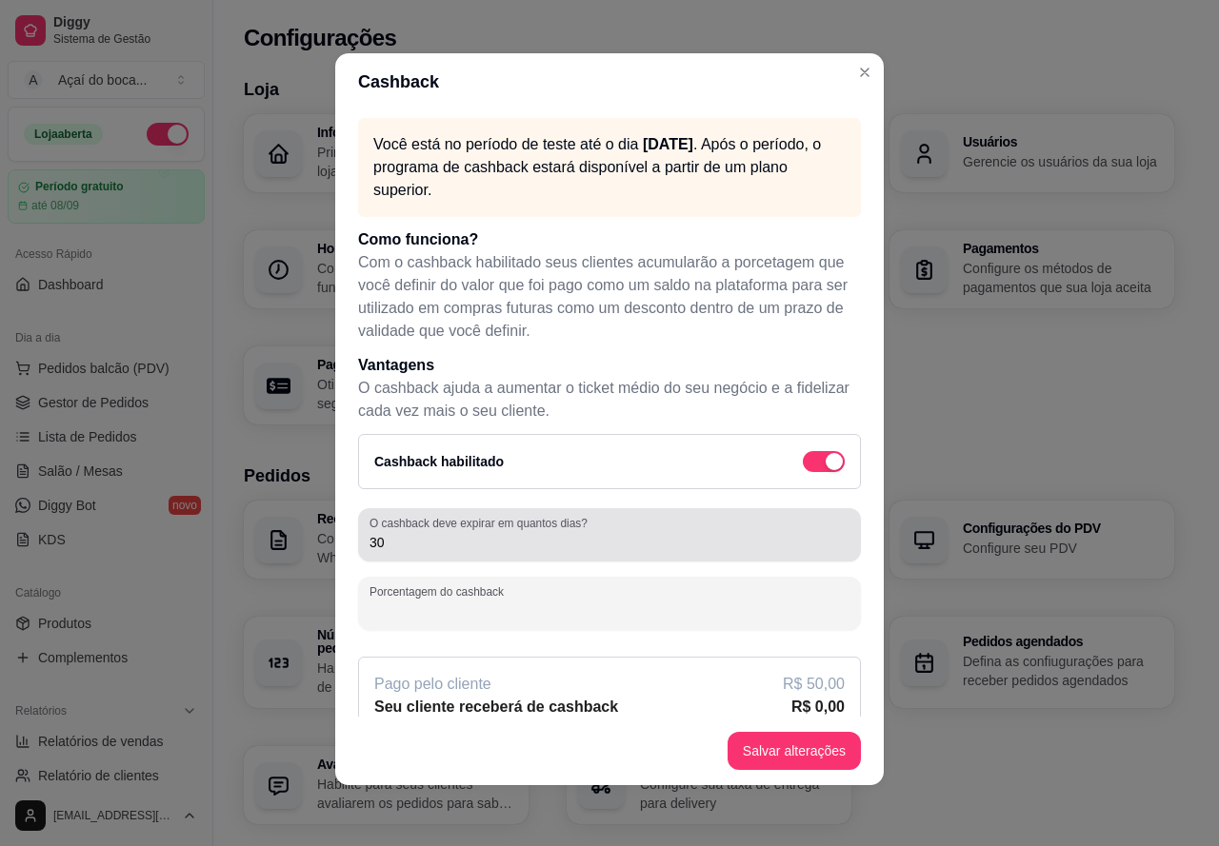
type input "2"
type input "3"
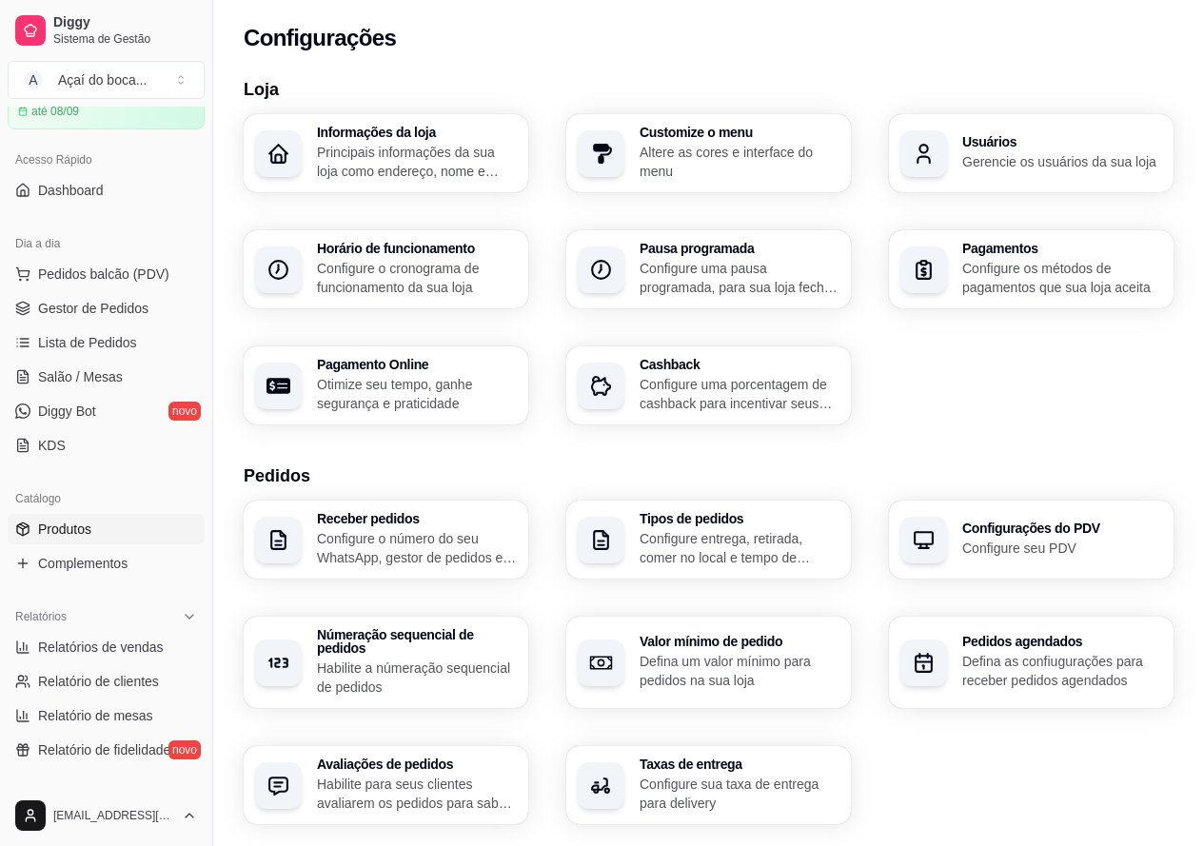
scroll to position [95, 0]
click at [98, 540] on link "Produtos" at bounding box center [106, 528] width 197 height 30
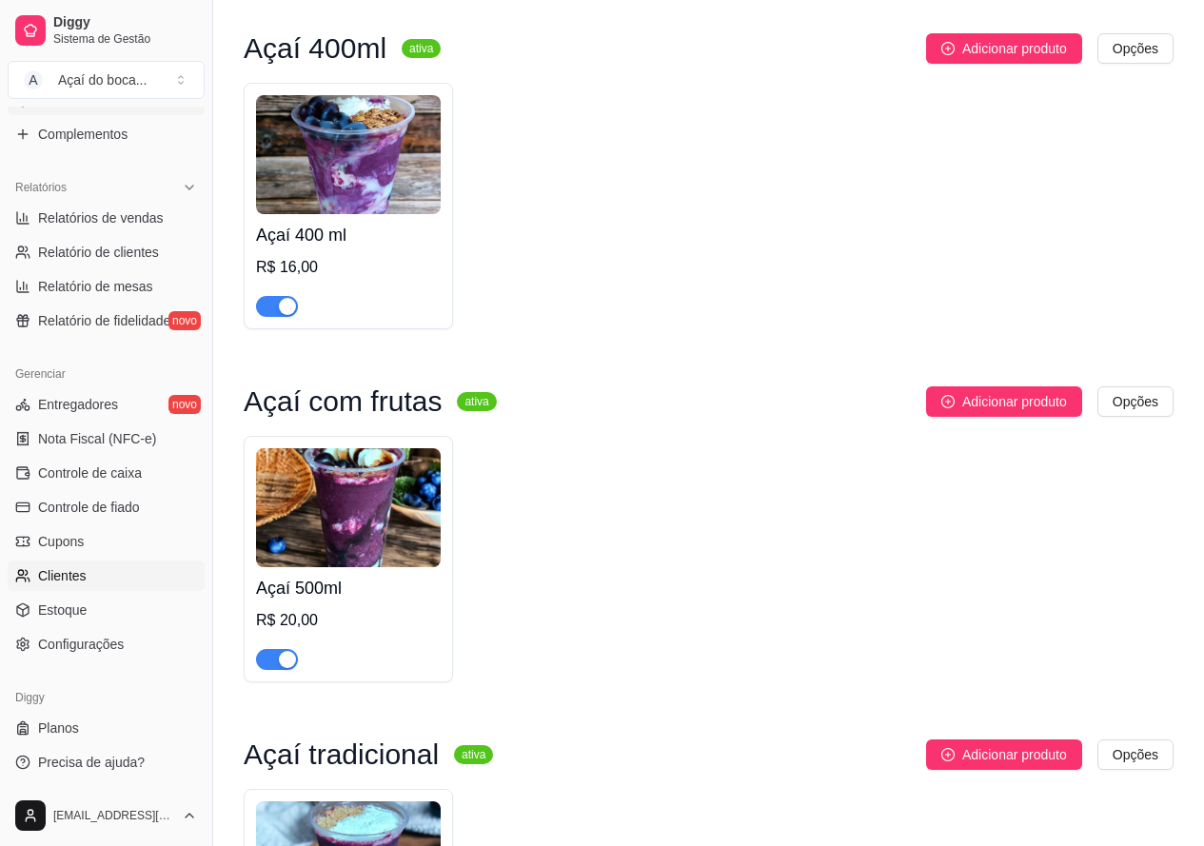
scroll to position [190, 0]
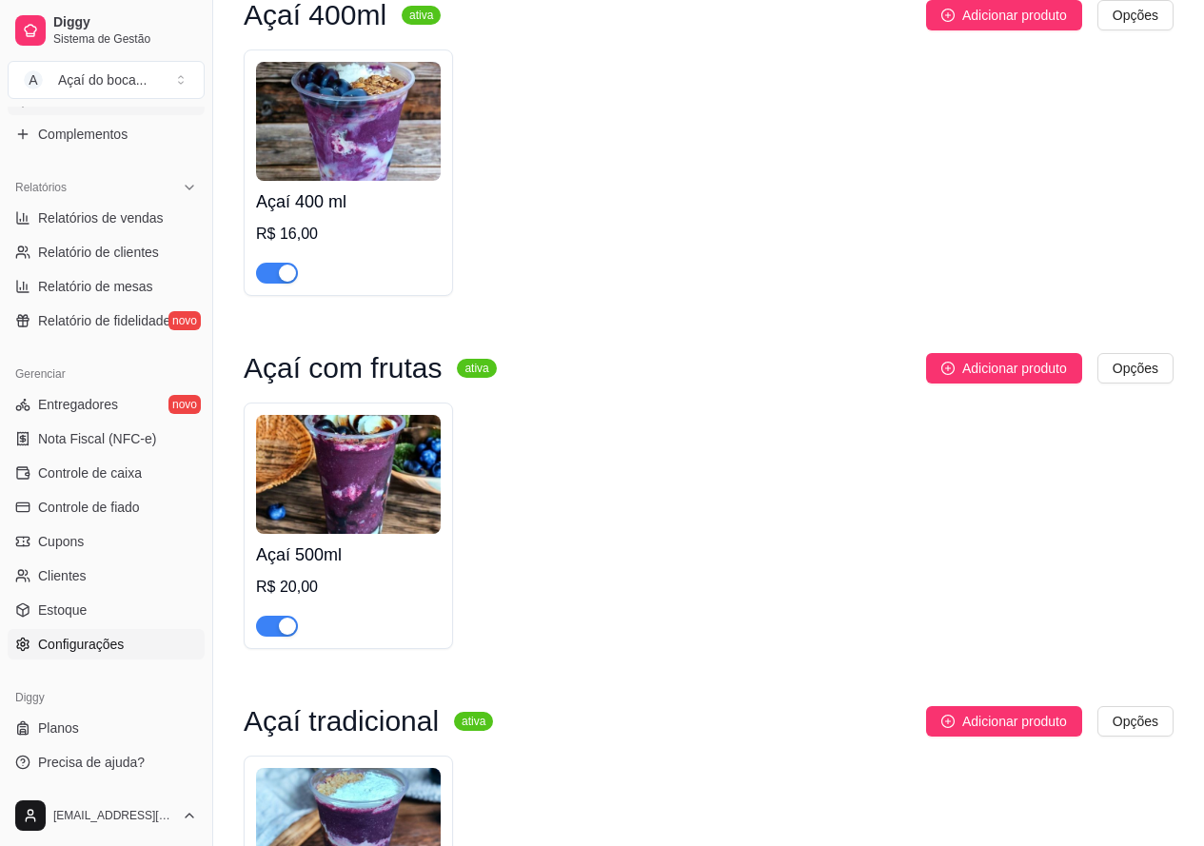
click at [102, 643] on span "Configurações" at bounding box center [81, 644] width 86 height 19
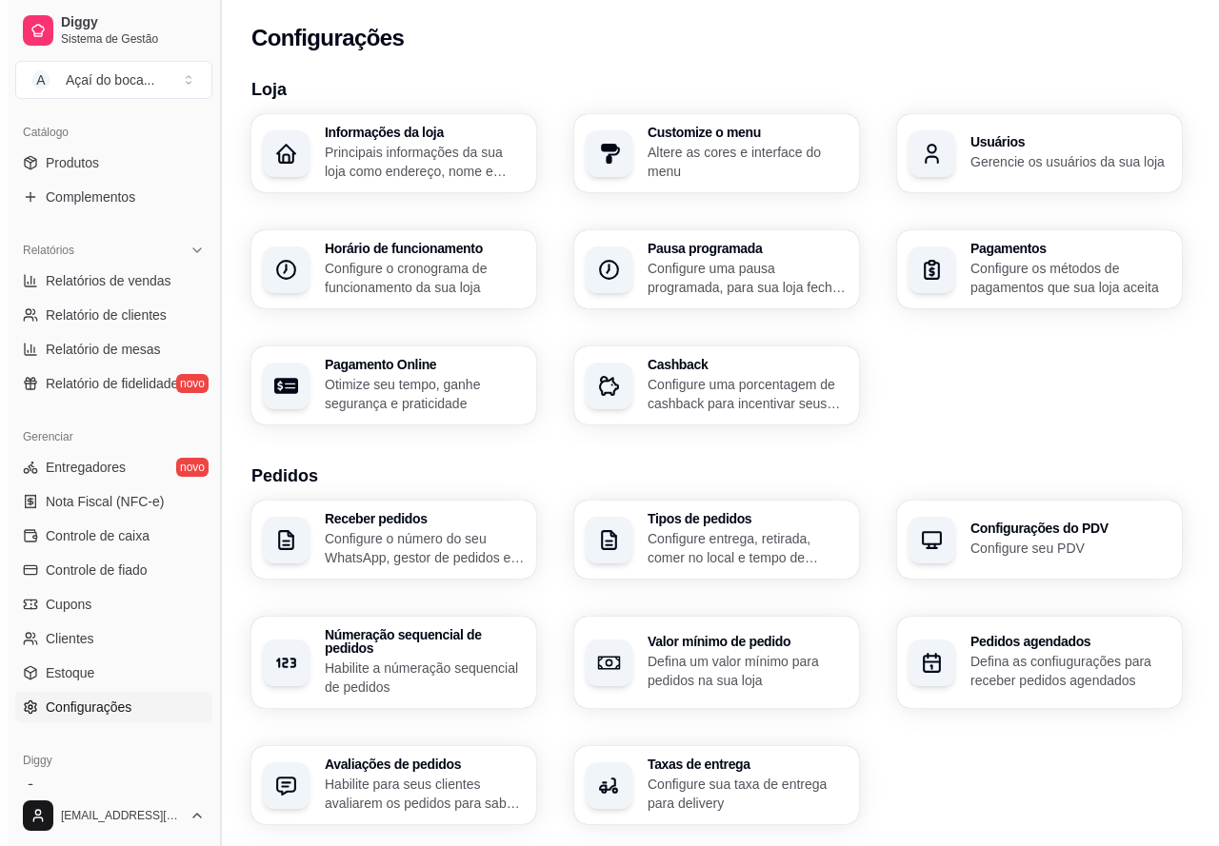
scroll to position [428, 0]
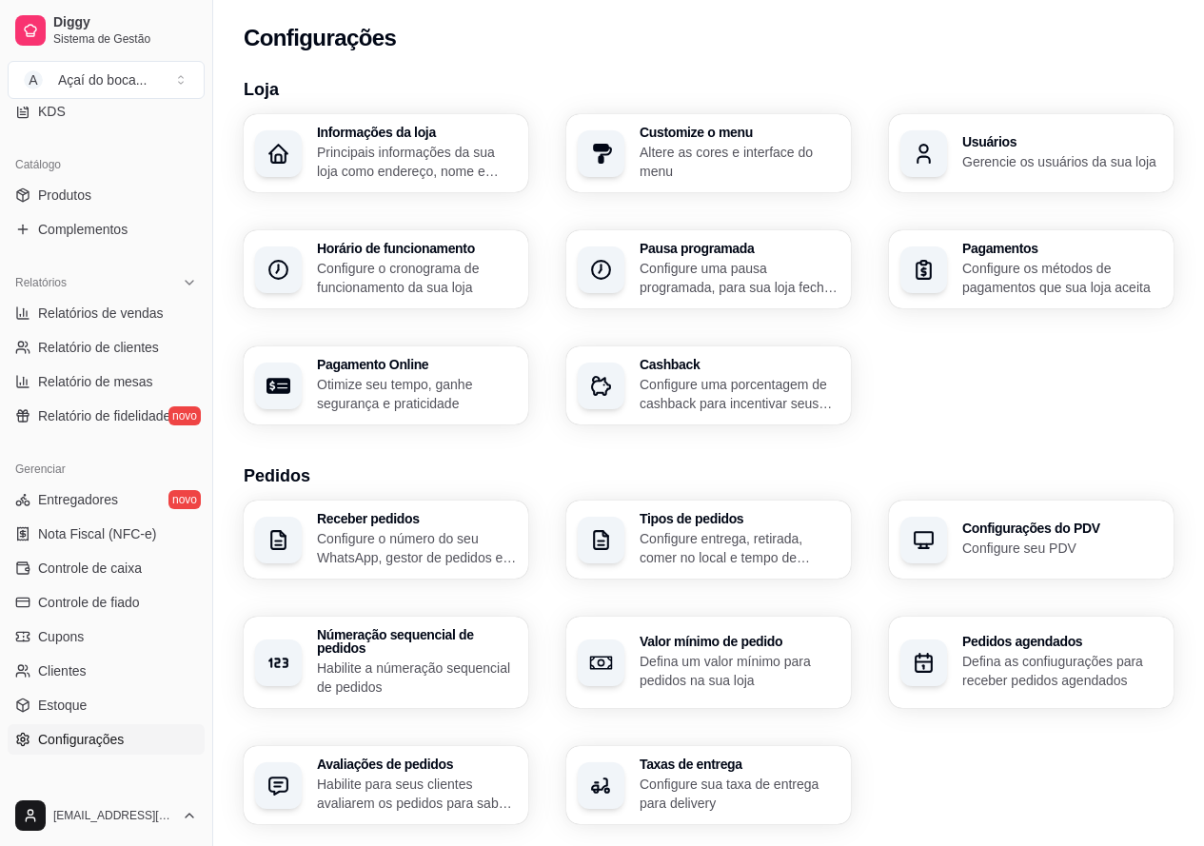
click at [486, 269] on p "Configure o cronograma de funcionamento da sua loja" at bounding box center [417, 278] width 200 height 38
click at [460, 174] on p "Principais informações da sua loja como endereço, nome e mais" at bounding box center [416, 161] width 194 height 37
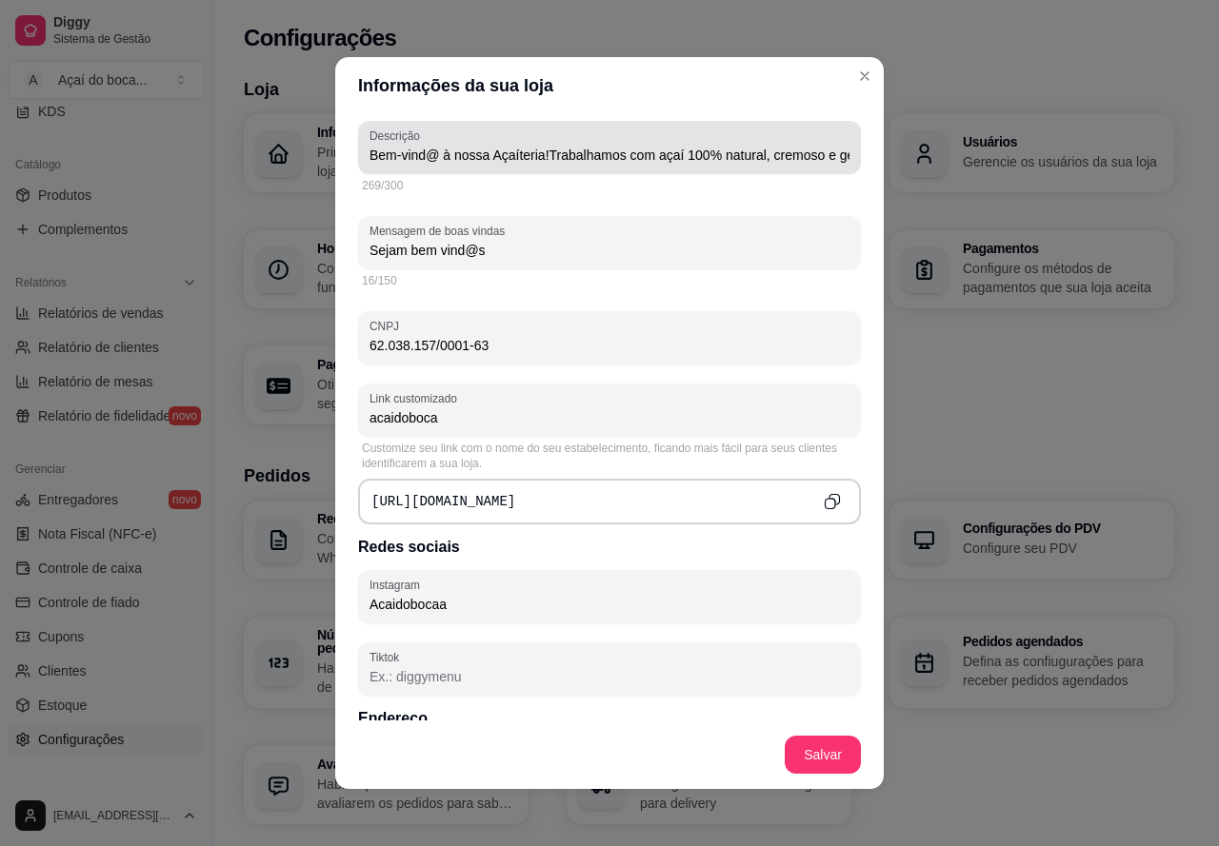
type input "Bem-vind@ à nossa Açaíteria!Trabalhamos com açaí 100% natural, cremoso e geladi…"
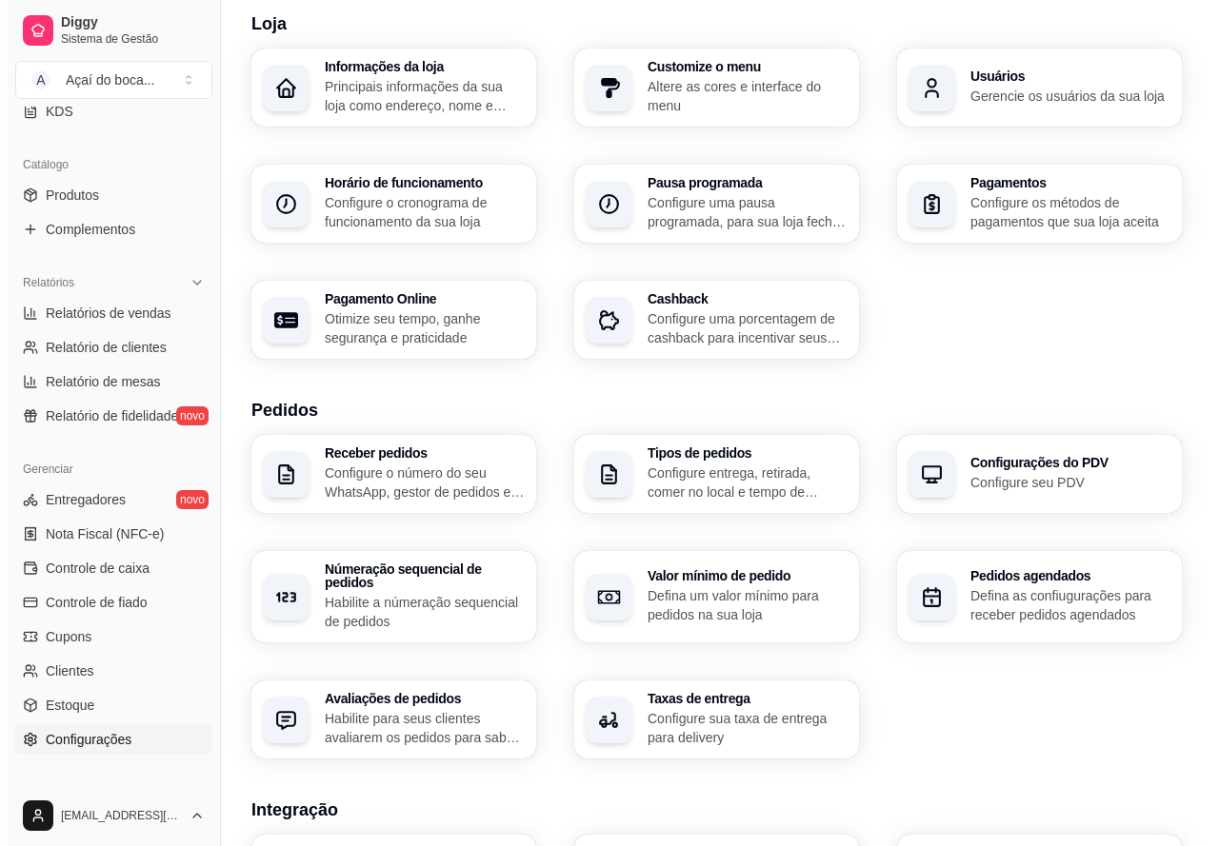
scroll to position [95, 0]
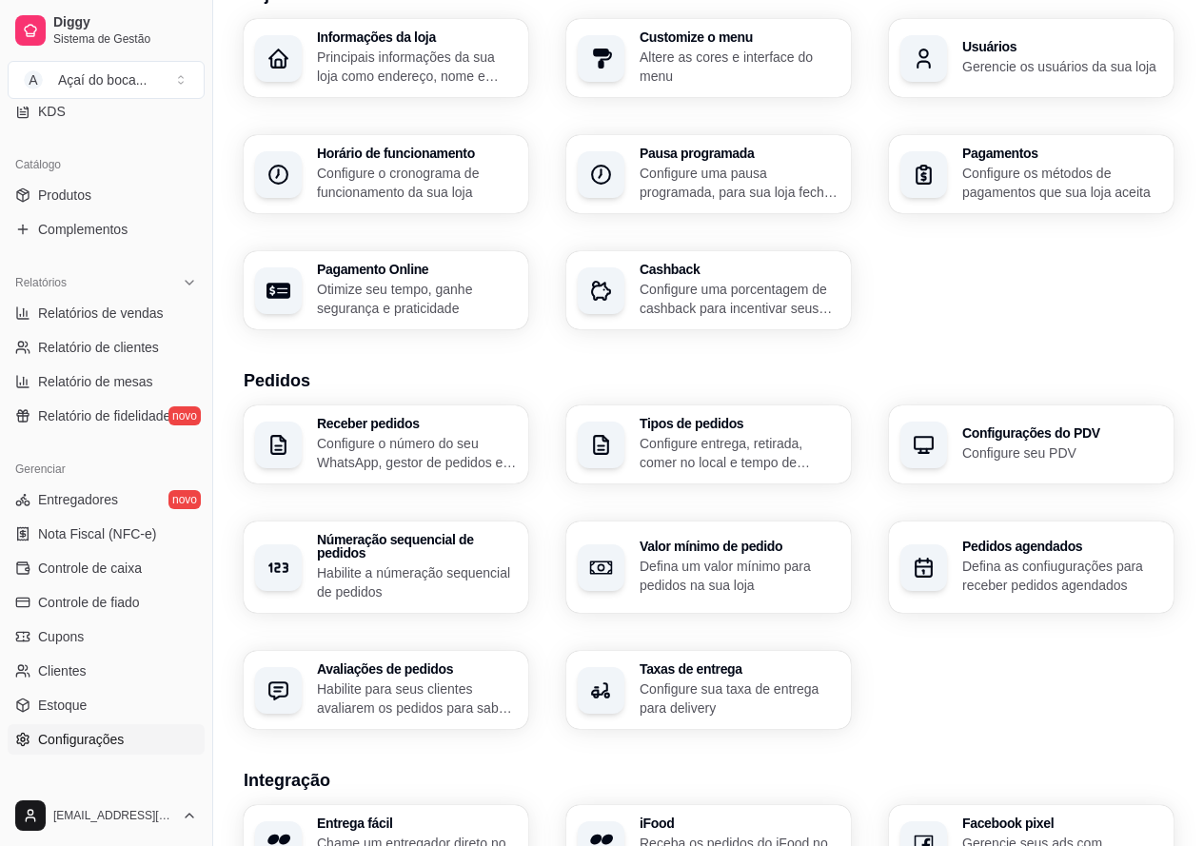
click at [981, 189] on p "Configure os métodos de pagamentos que sua loja aceita" at bounding box center [1063, 183] width 200 height 38
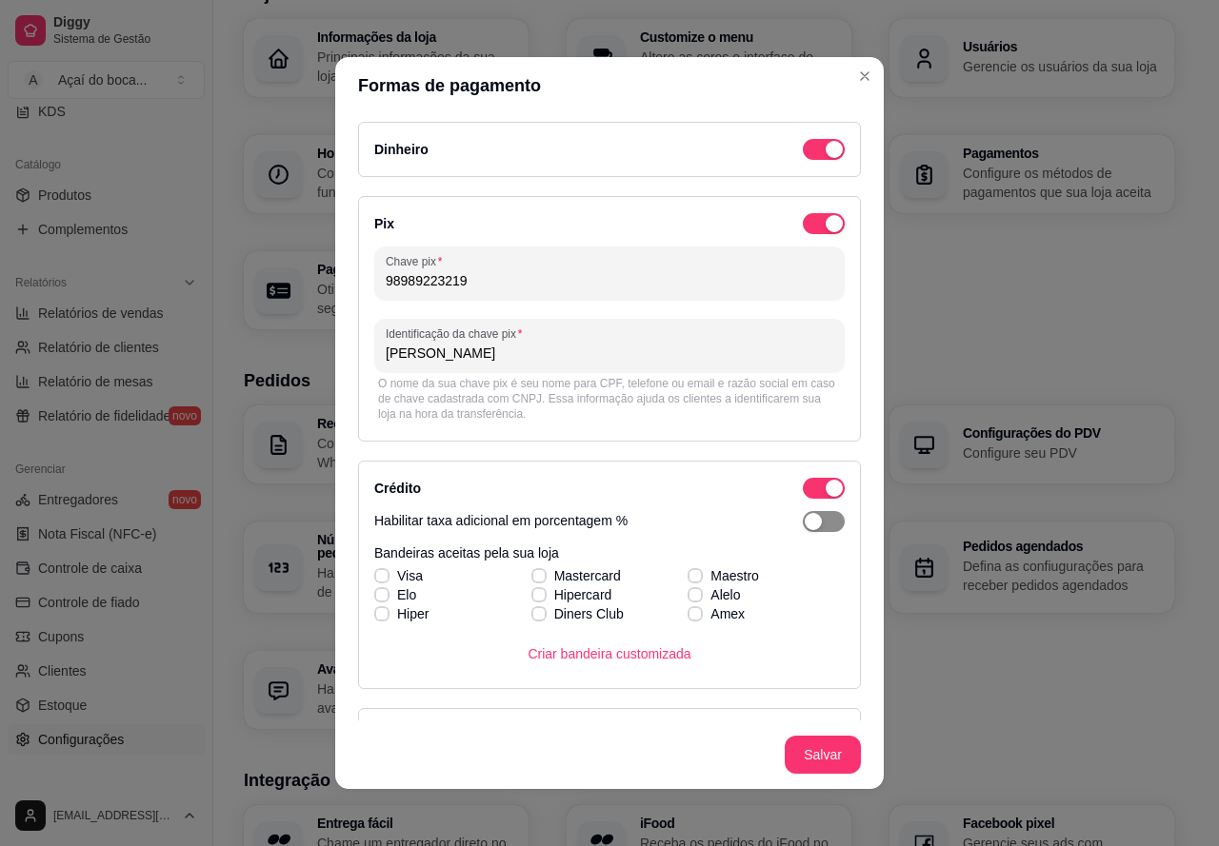
click at [804, 522] on div "button" at bounding box center [812, 521] width 17 height 17
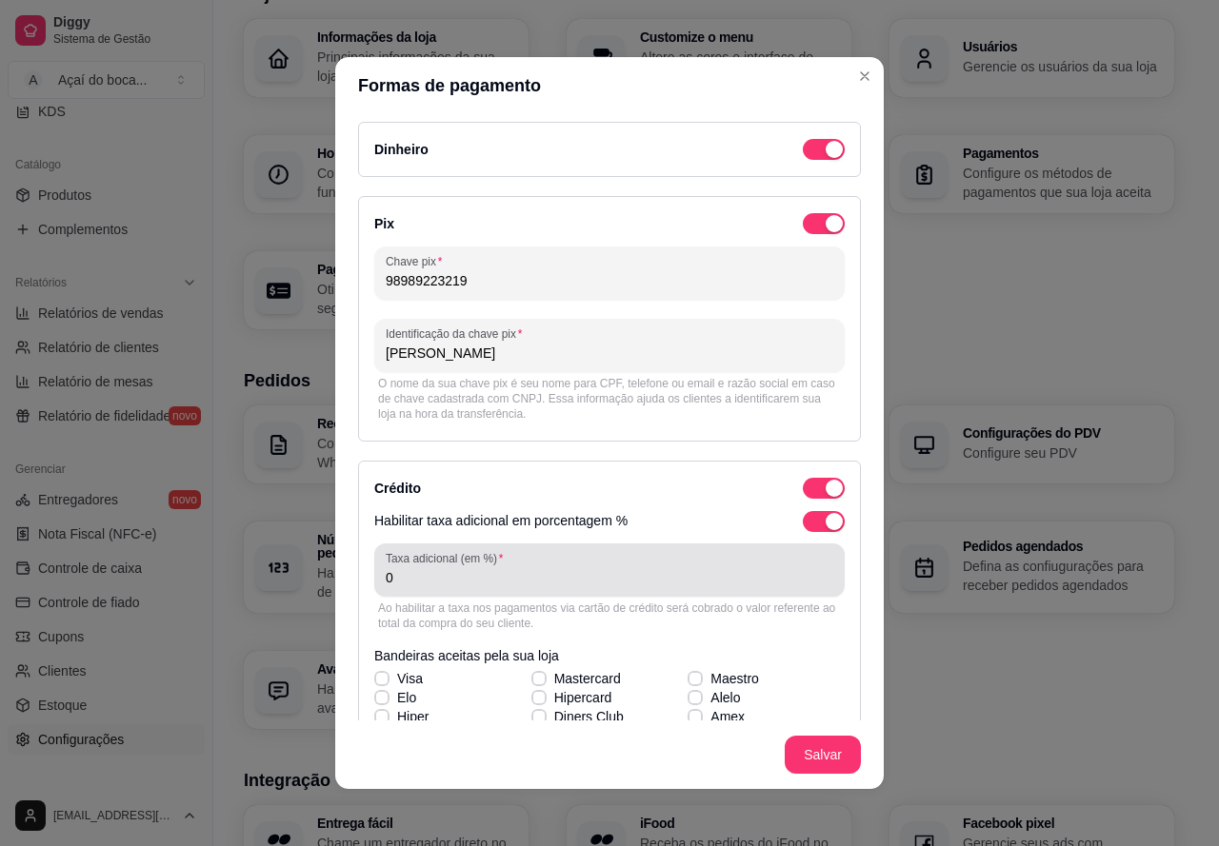
click at [470, 594] on div "Taxa adicional (em %) 0" at bounding box center [609, 570] width 470 height 53
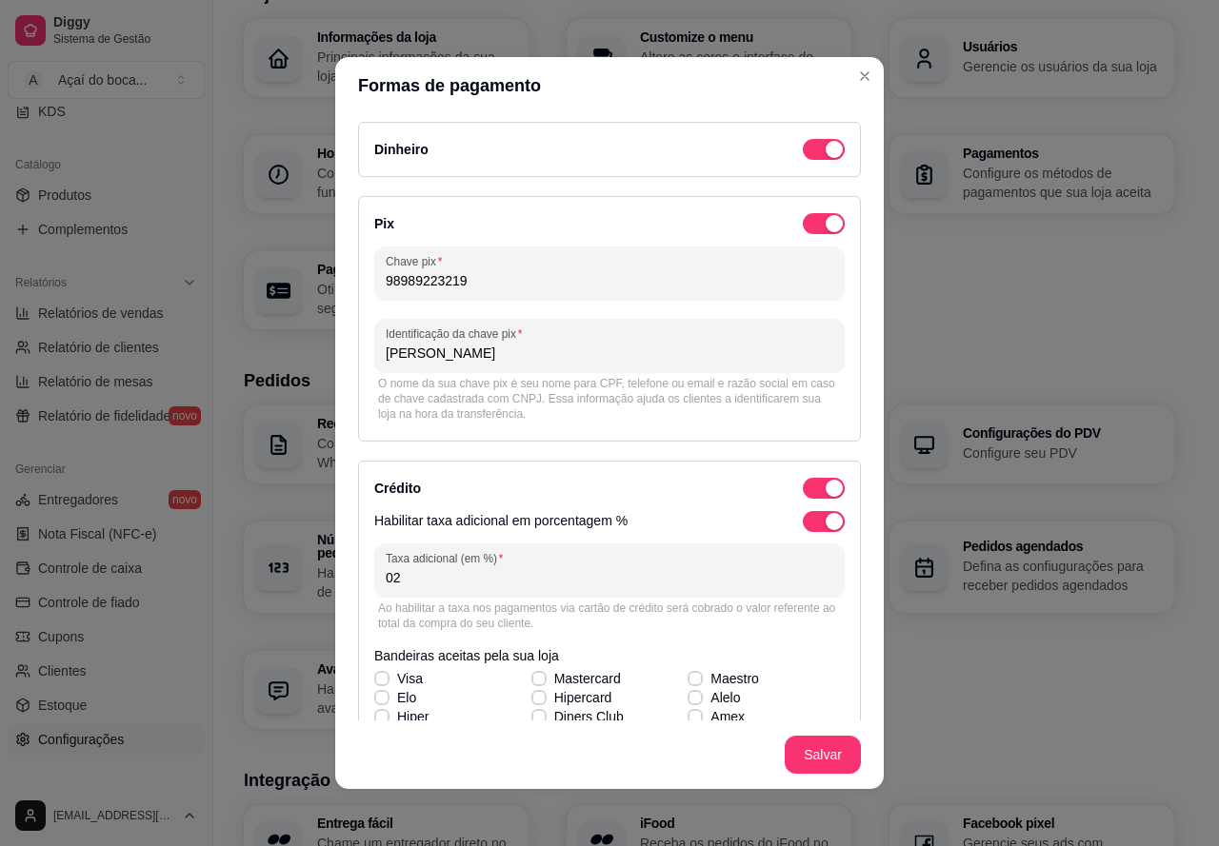
type input "0"
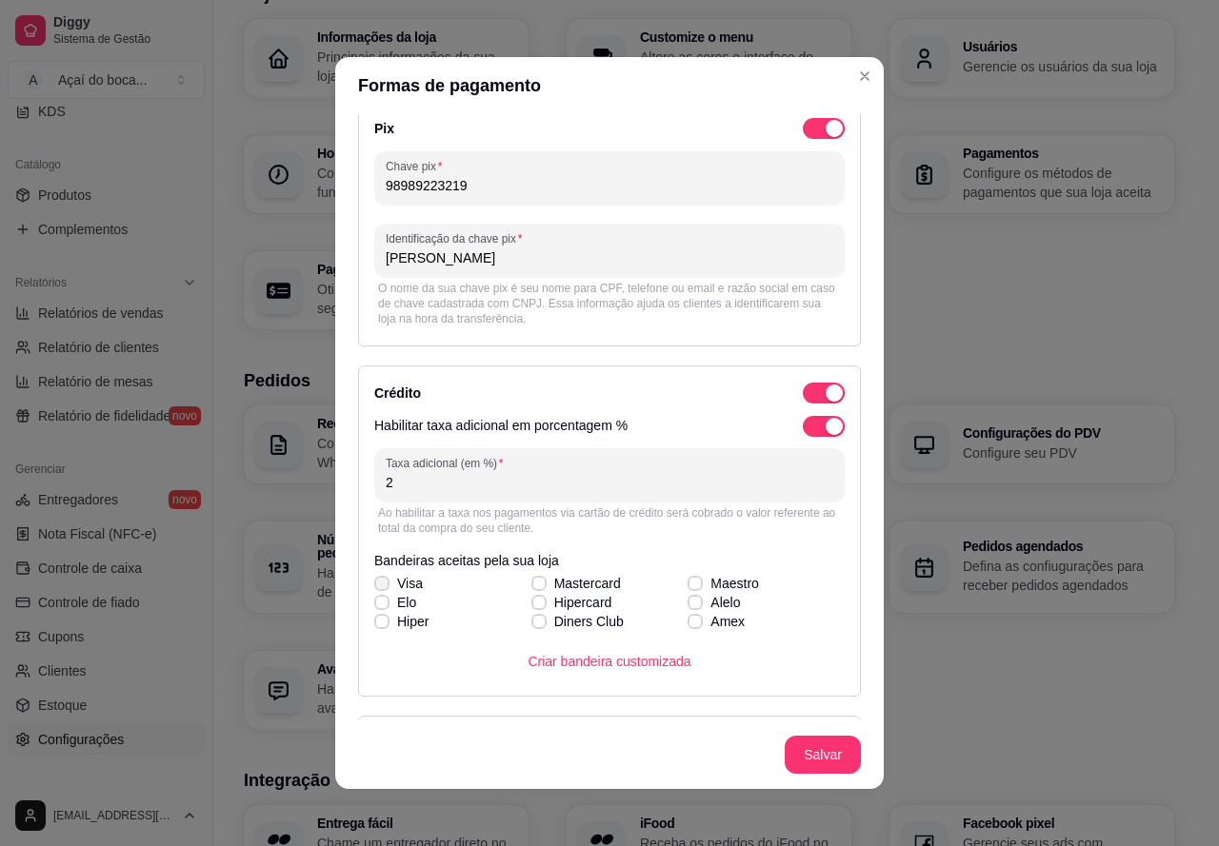
type input "2"
click at [377, 585] on icon at bounding box center [381, 584] width 11 height 8
click at [377, 587] on input "Visa" at bounding box center [379, 593] width 12 height 12
click at [376, 584] on icon at bounding box center [381, 584] width 11 height 8
click at [373, 587] on input "Visa" at bounding box center [379, 593] width 12 height 12
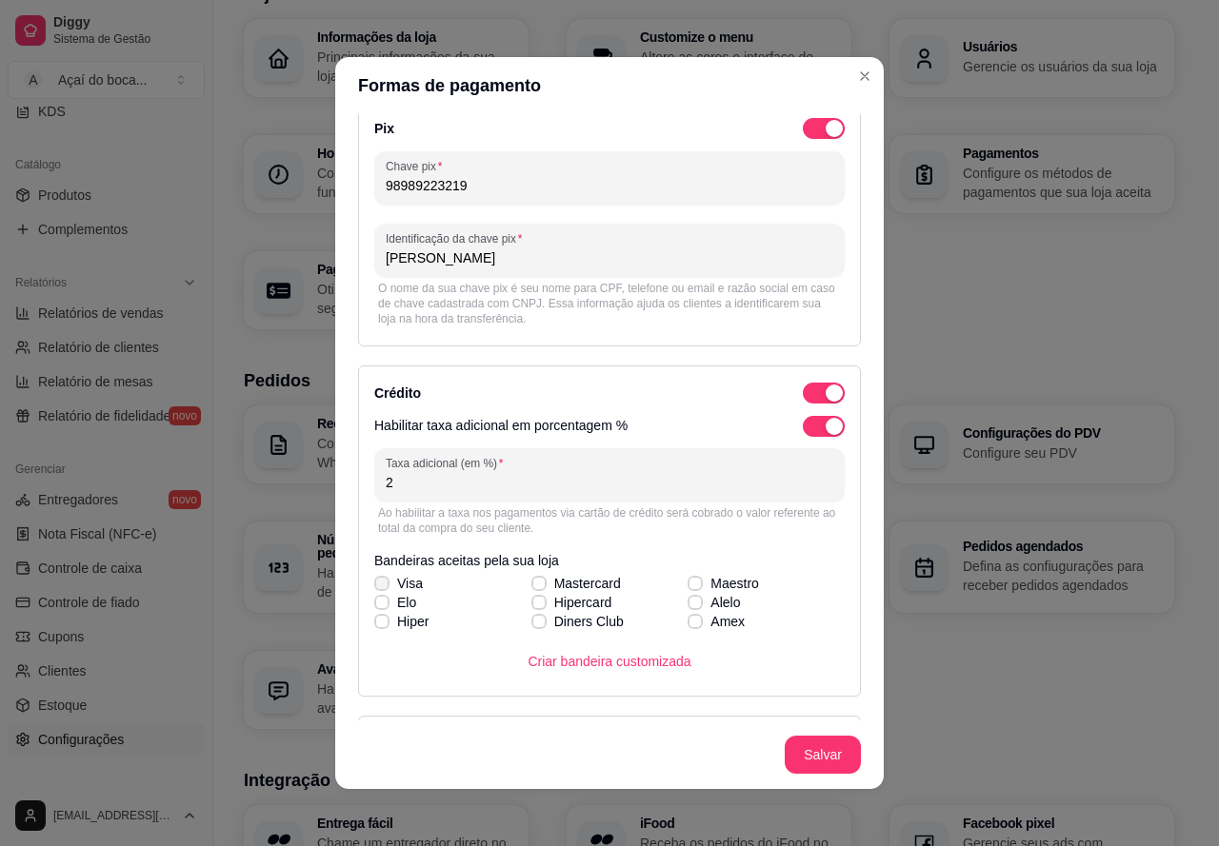
checkbox input "false"
click at [376, 604] on icon at bounding box center [381, 603] width 11 height 8
click at [373, 606] on input "Elo" at bounding box center [379, 612] width 12 height 12
checkbox input "true"
click at [376, 581] on icon at bounding box center [381, 584] width 11 height 8
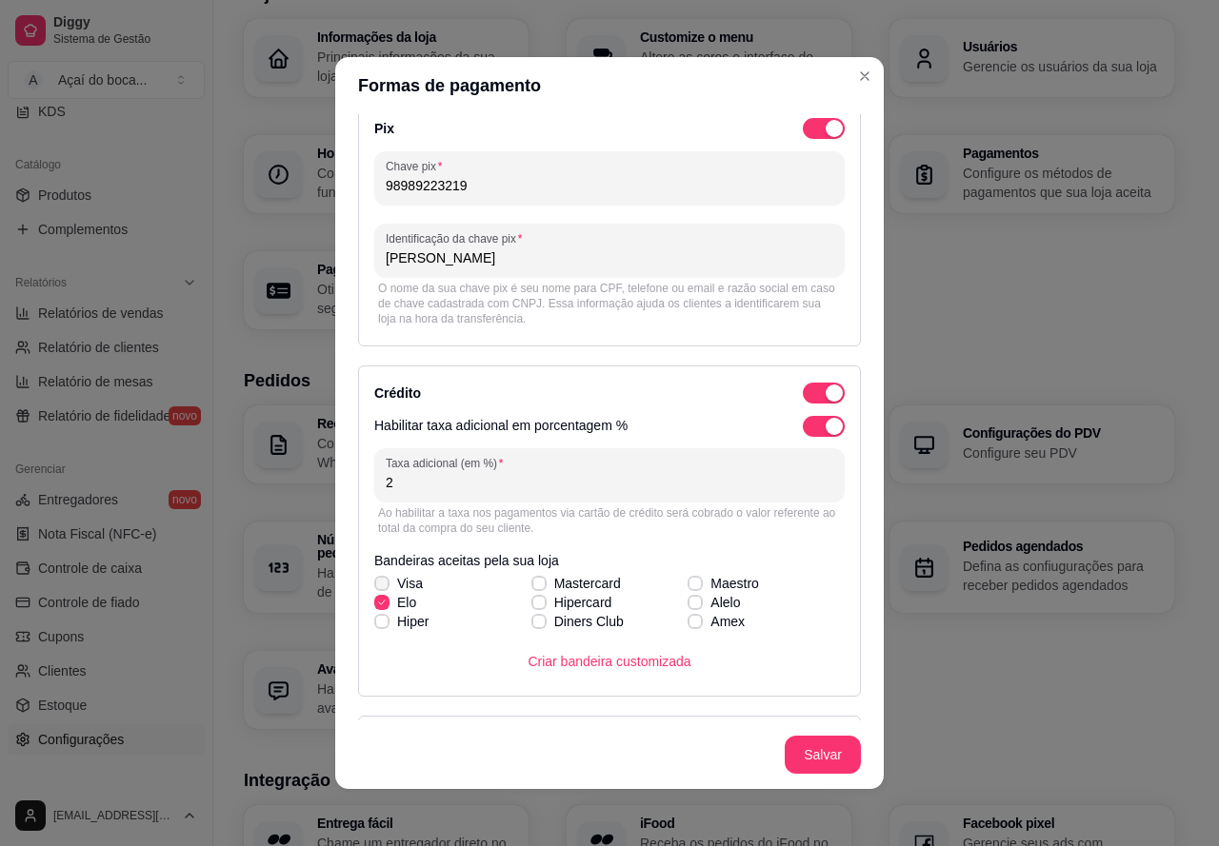
click at [373, 587] on input "Visa" at bounding box center [379, 593] width 12 height 12
checkbox input "true"
click at [533, 583] on icon at bounding box center [538, 584] width 11 height 8
click at [530, 587] on input "Mastercard" at bounding box center [536, 593] width 12 height 12
checkbox input "true"
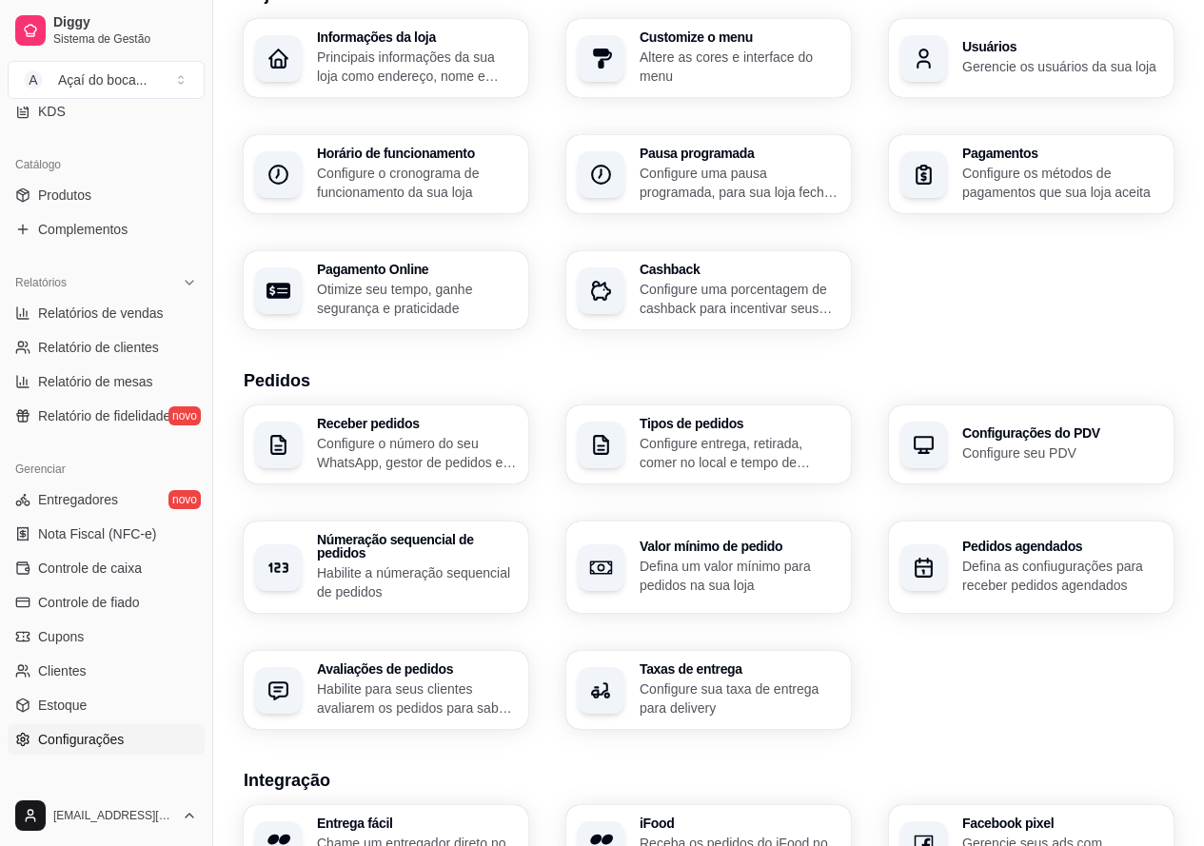
click at [409, 307] on p "Otimize seu tempo, ganhe segurança e praticidade" at bounding box center [417, 299] width 200 height 38
select select "4.98"
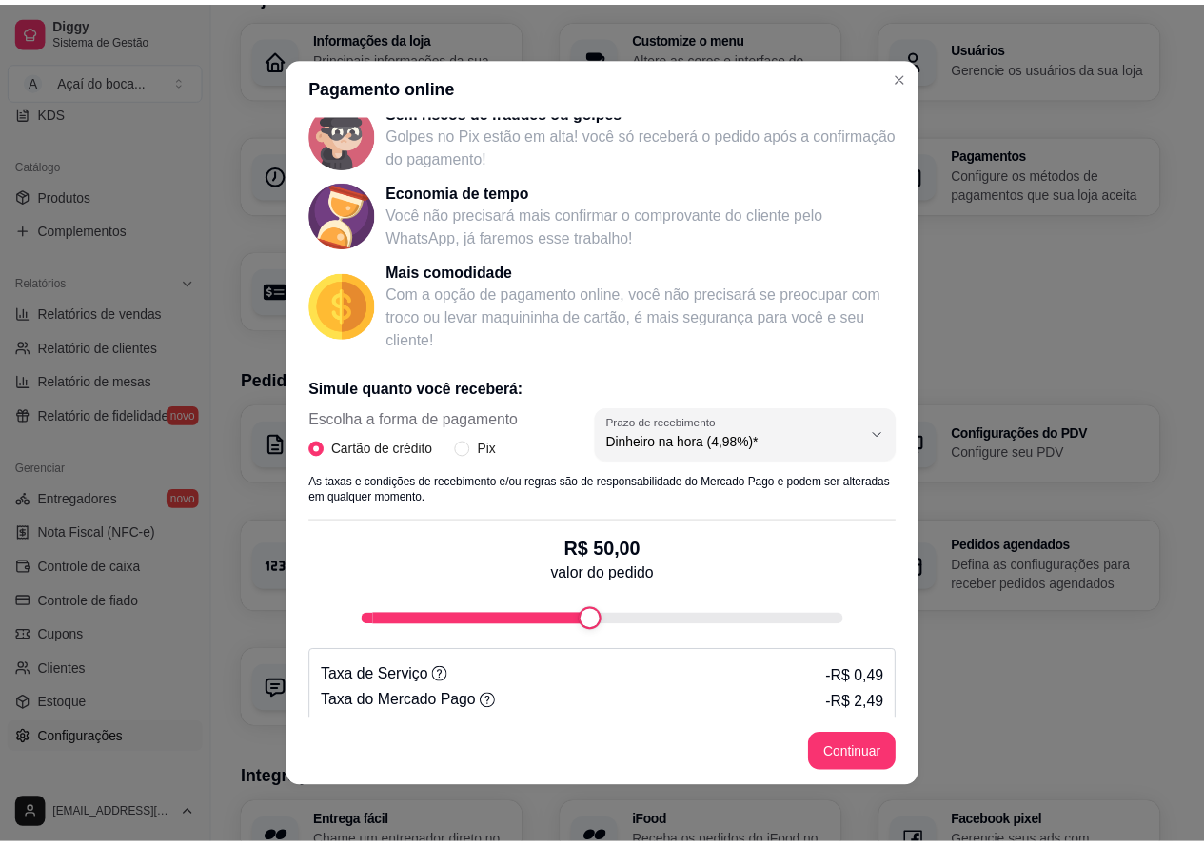
scroll to position [160, 0]
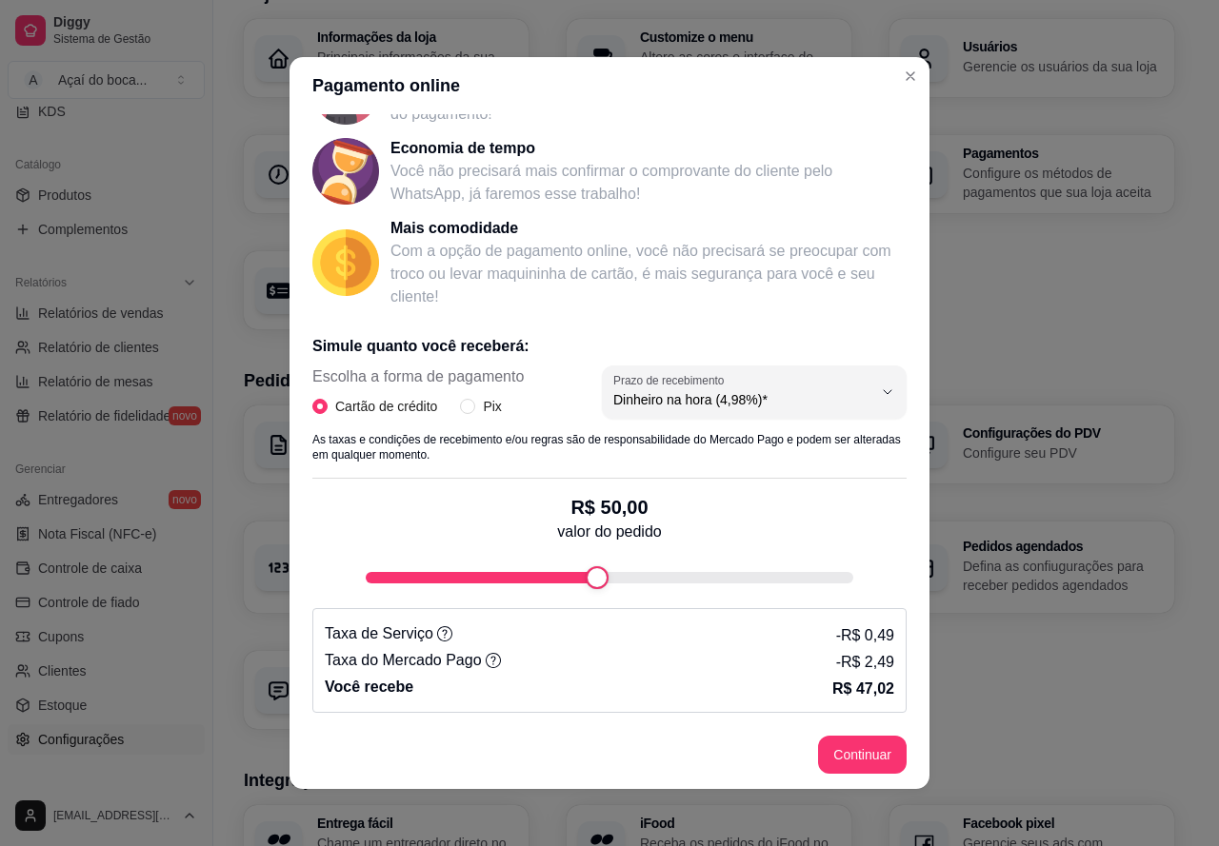
click at [486, 663] on icon at bounding box center [493, 660] width 15 height 15
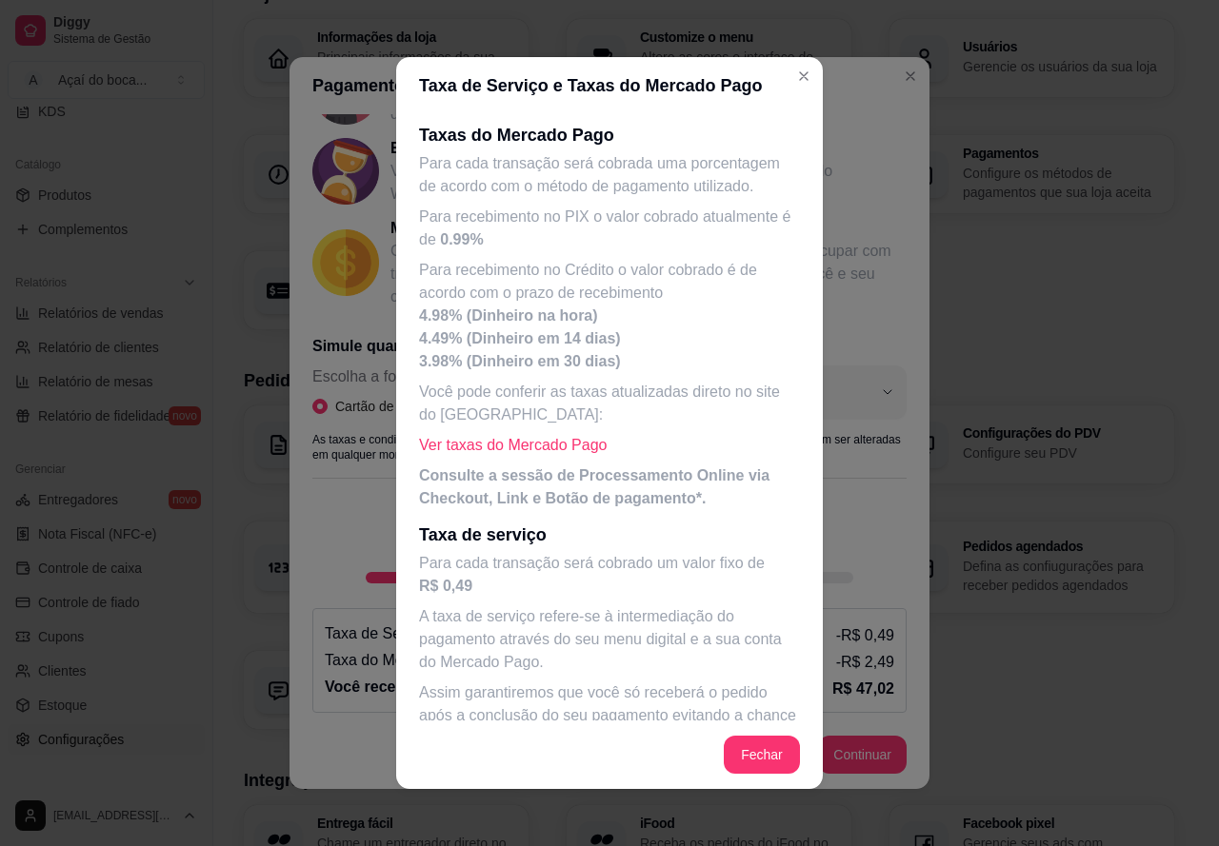
click at [515, 453] on link "Ver taxas do Mercado Pago" at bounding box center [513, 445] width 188 height 16
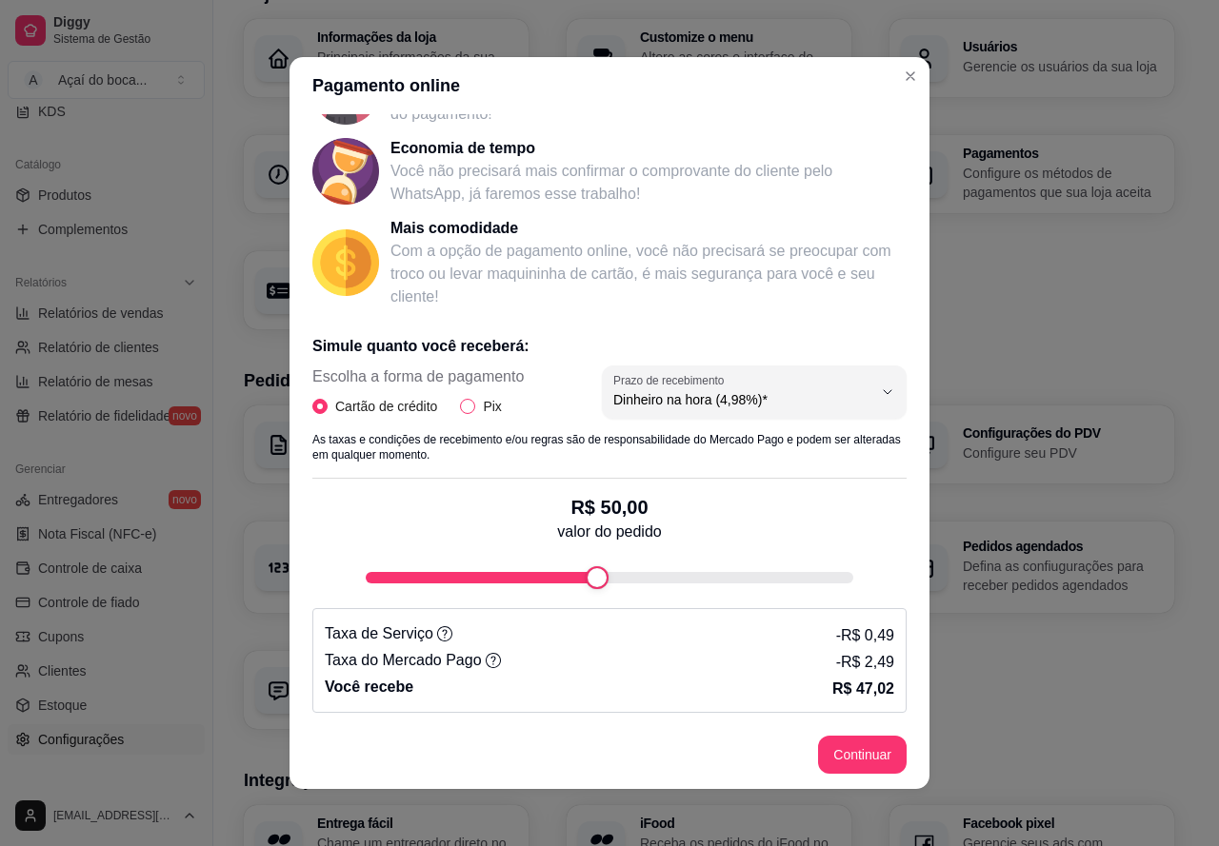
click at [462, 409] on input "Pix" at bounding box center [467, 406] width 15 height 15
radio input "true"
radio input "false"
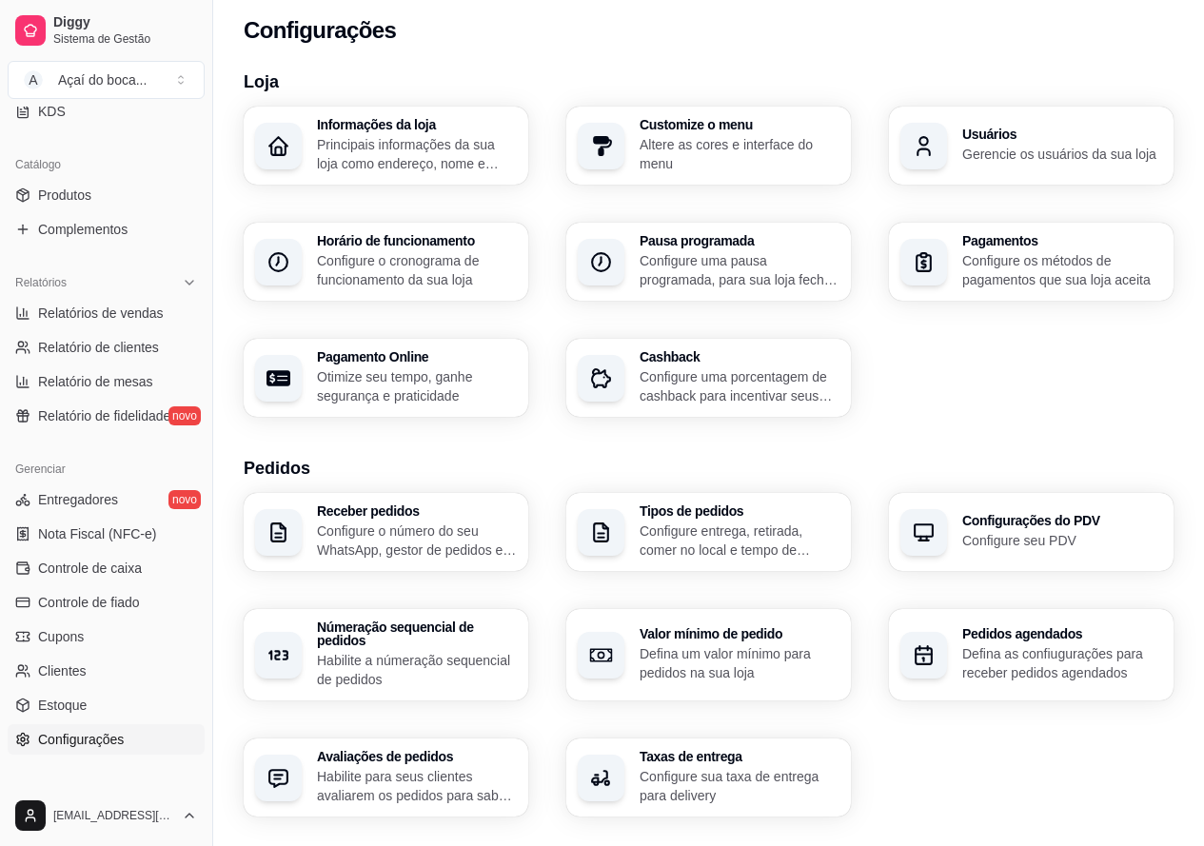
scroll to position [0, 0]
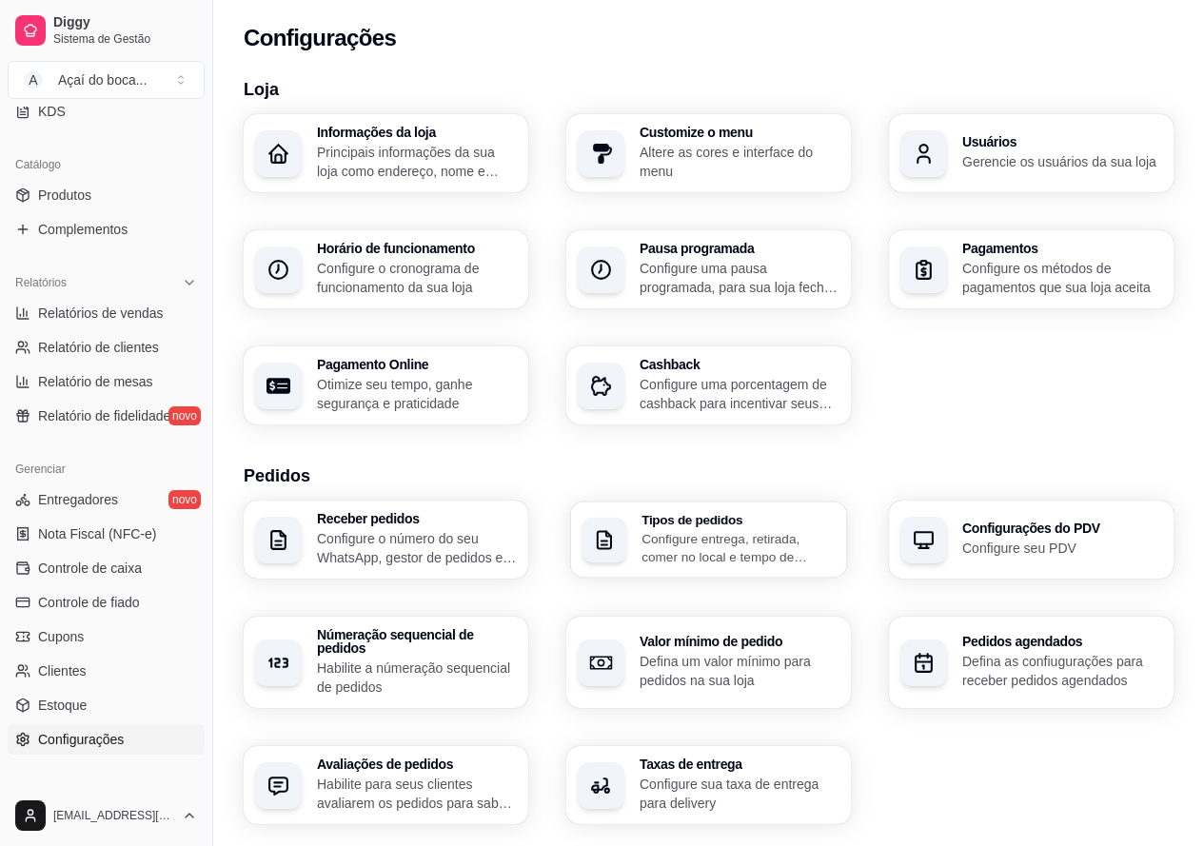
click at [705, 549] on p "Configure entrega, retirada, comer no local e tempo de entrega e de retirada" at bounding box center [739, 547] width 194 height 37
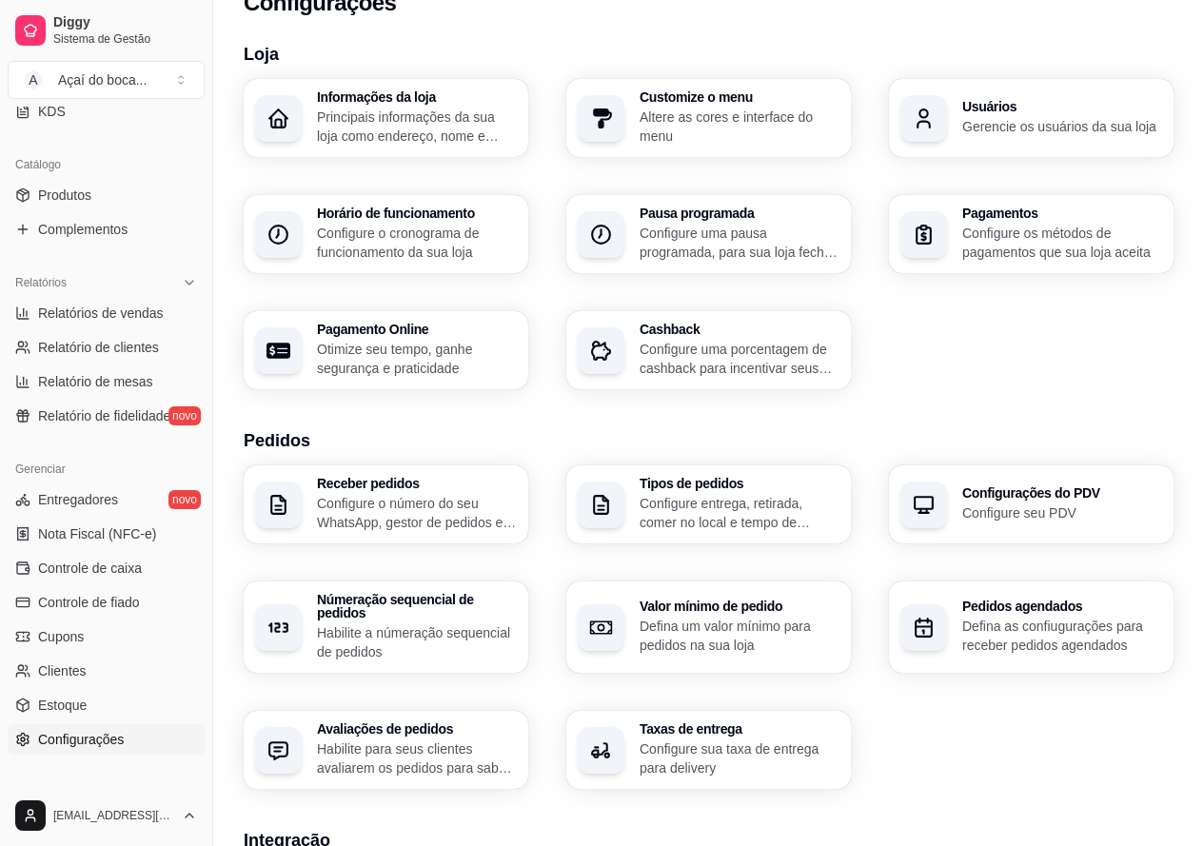
scroll to position [95, 0]
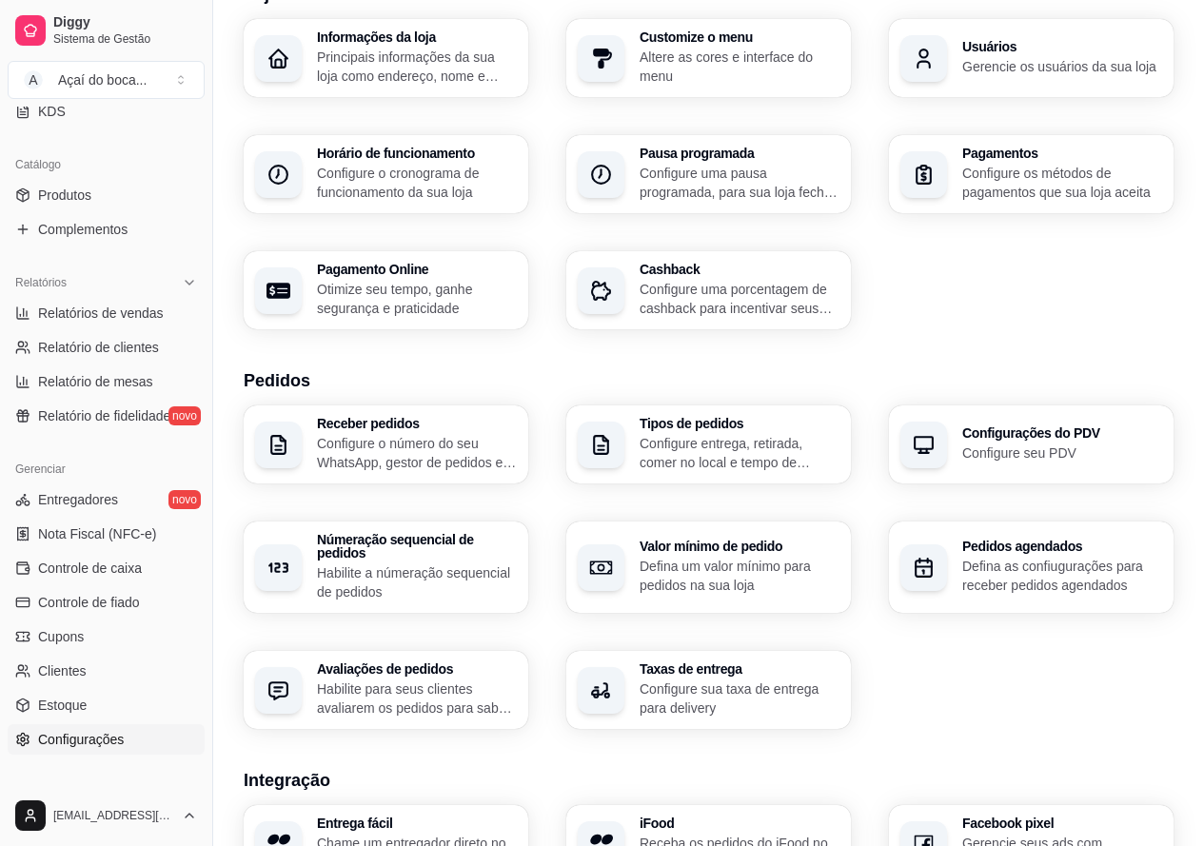
click at [402, 688] on p "Habilite para seus clientes avaliarem os pedidos para saber como está o feedbac…" at bounding box center [417, 699] width 200 height 38
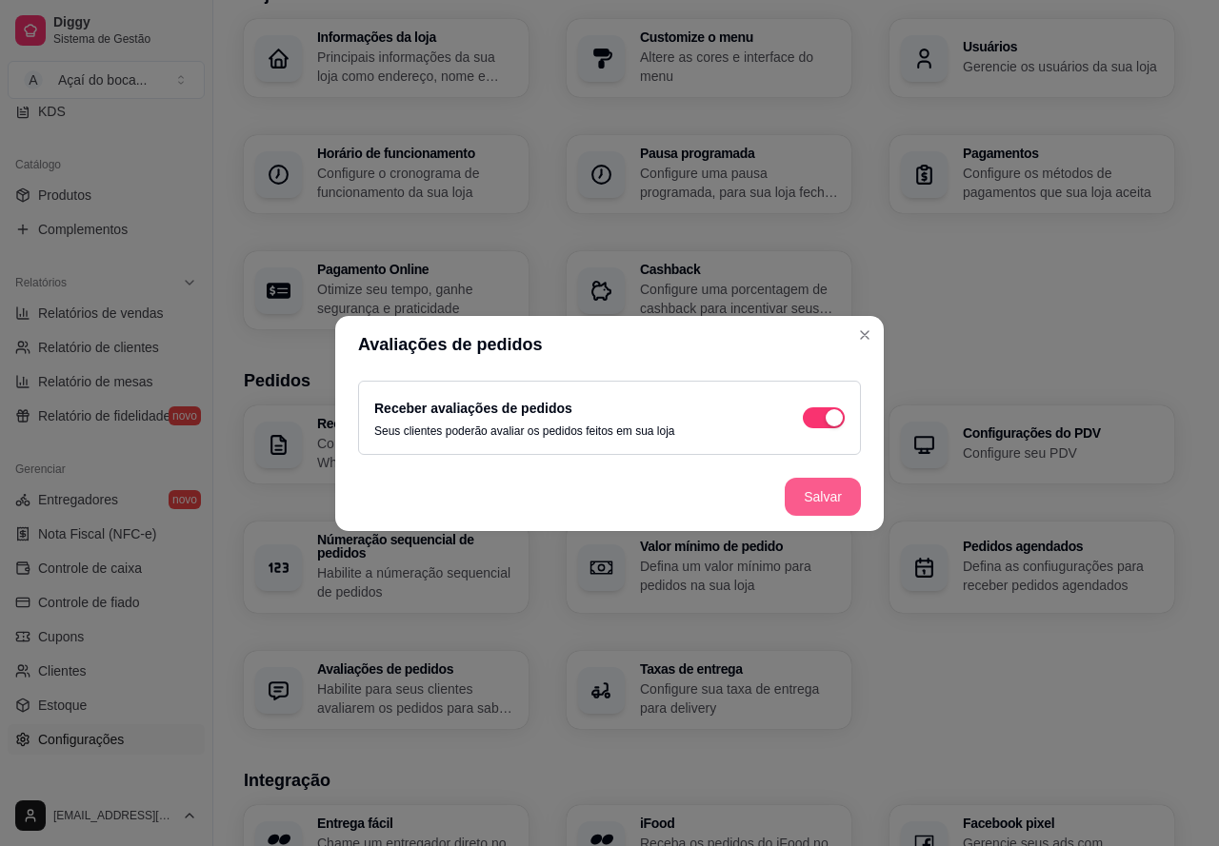
click at [826, 506] on button "Salvar" at bounding box center [822, 497] width 76 height 38
click at [704, 326] on header "Avaliações de pedidos" at bounding box center [609, 344] width 548 height 57
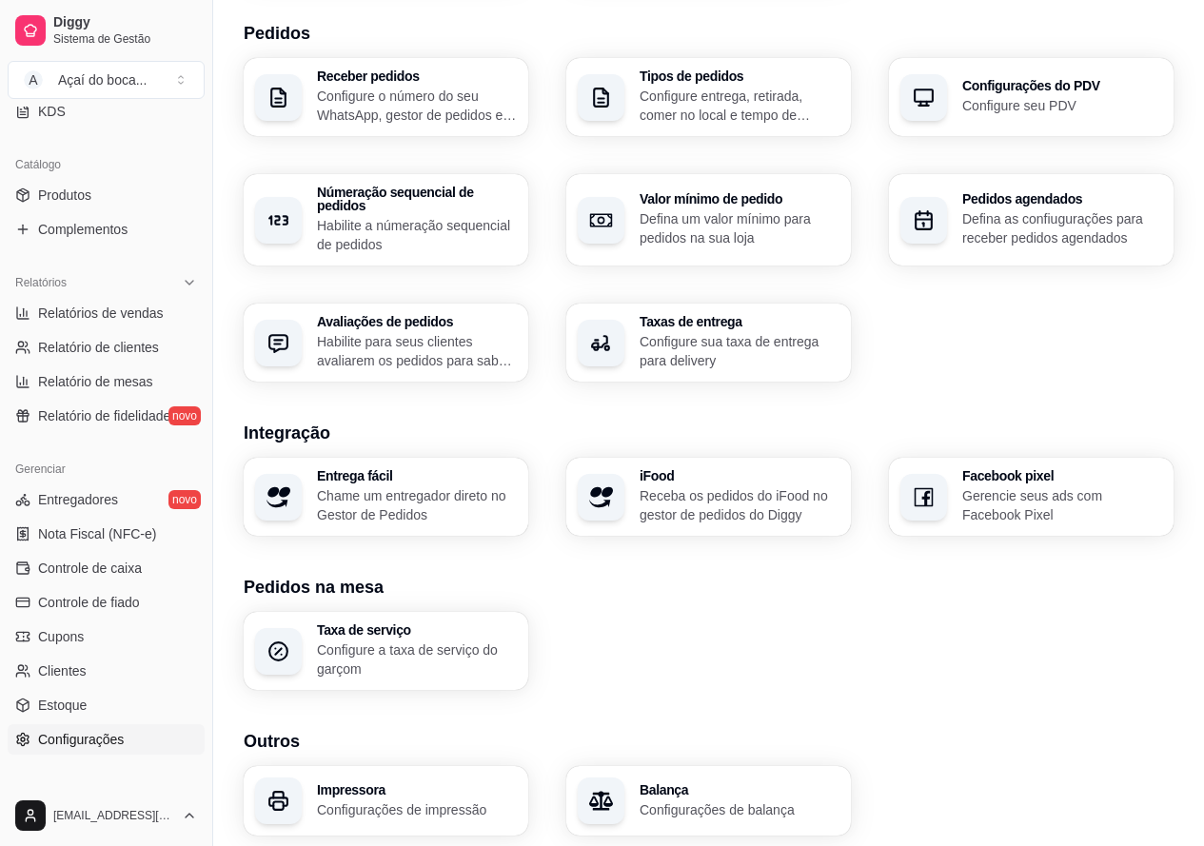
scroll to position [476, 0]
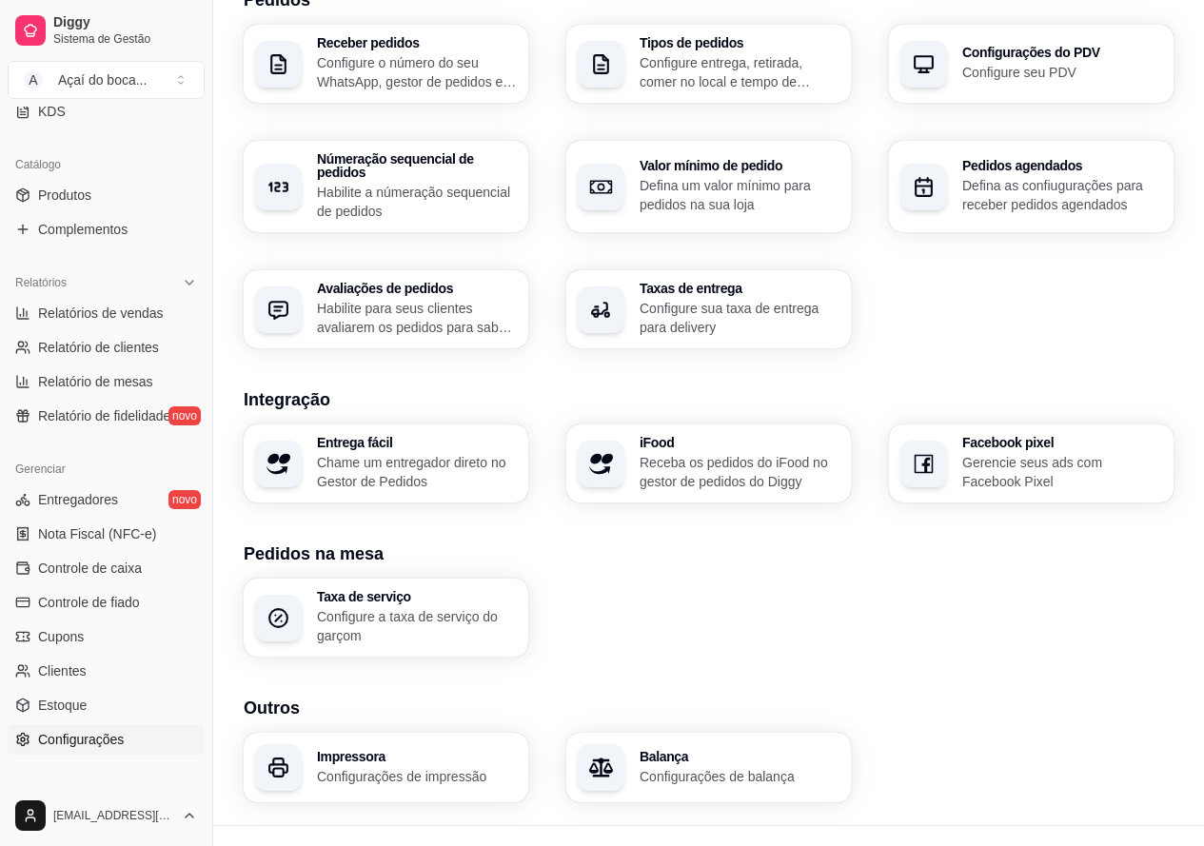
click at [430, 611] on p "Configure a taxa de serviço do garçom" at bounding box center [417, 626] width 200 height 38
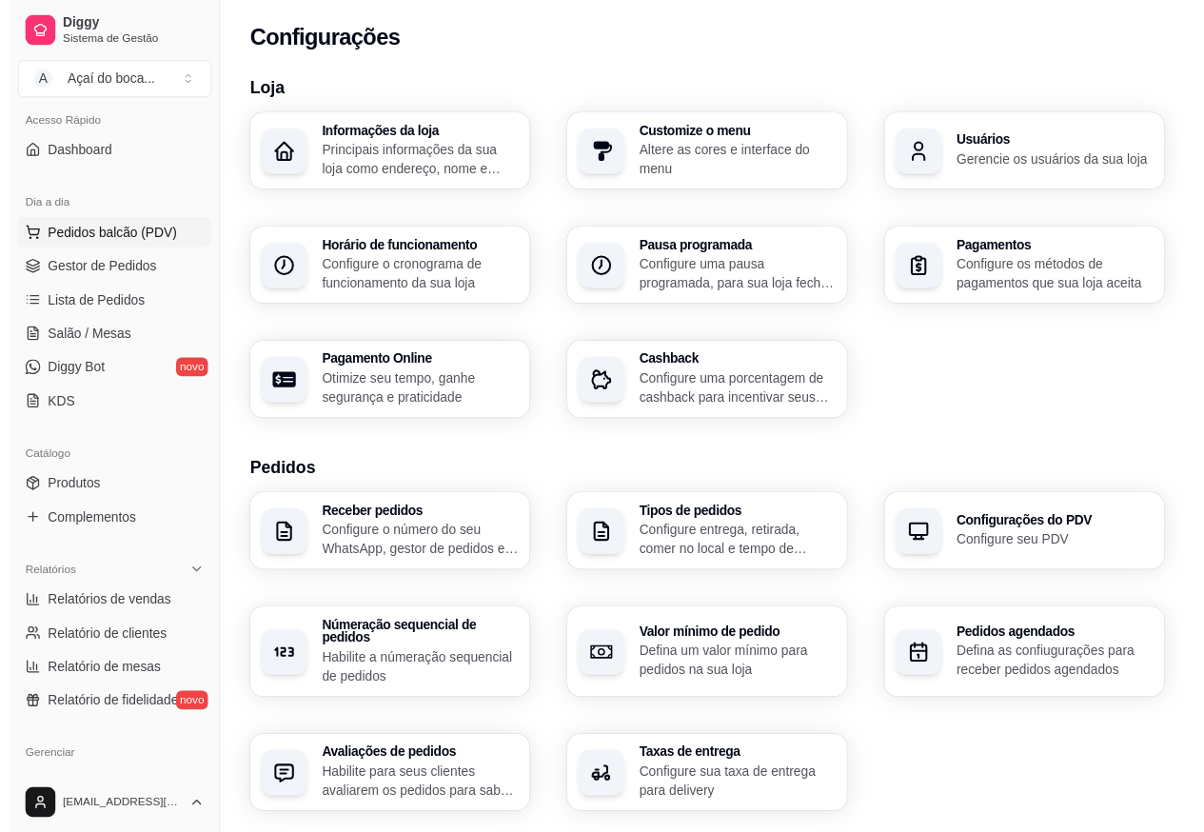
scroll to position [0, 0]
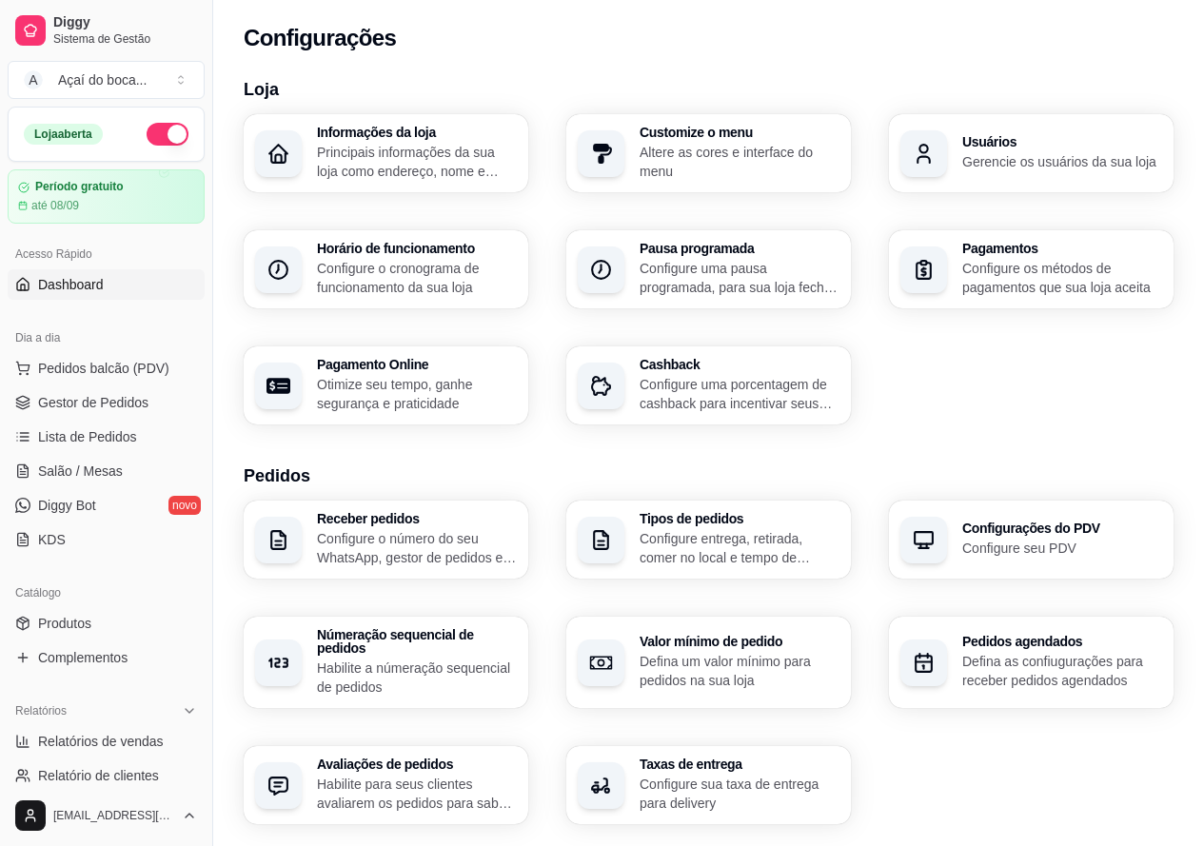
click at [108, 282] on link "Dashboard" at bounding box center [106, 284] width 197 height 30
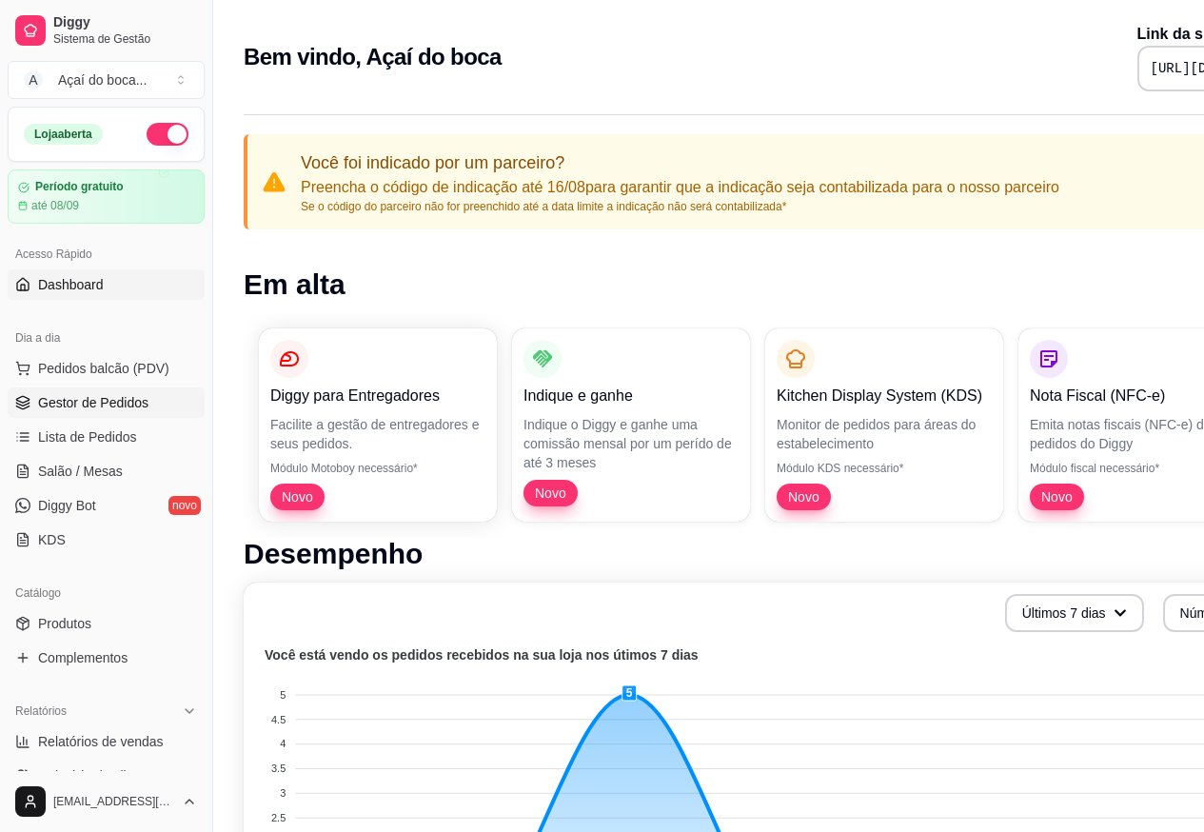
click at [118, 389] on link "Gestor de Pedidos" at bounding box center [106, 402] width 197 height 30
